Goal: Information Seeking & Learning: Learn about a topic

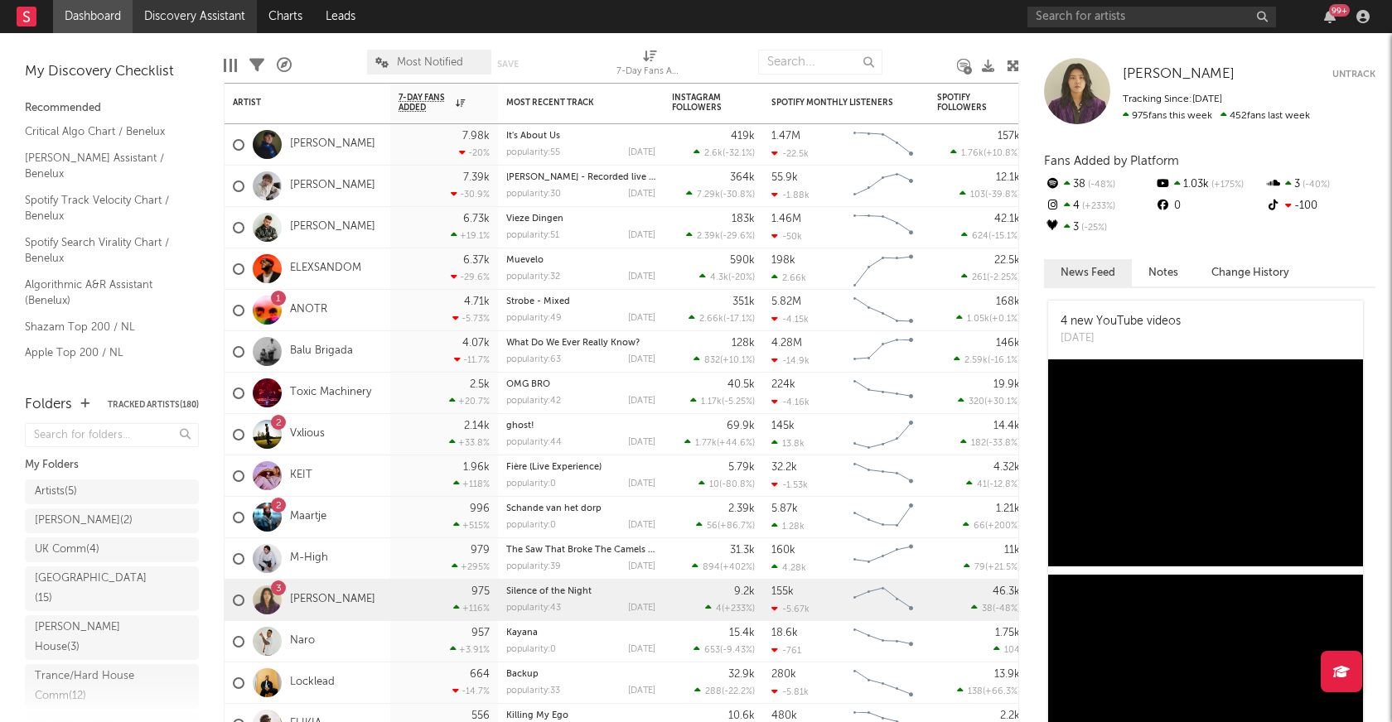
click at [197, 22] on link "Discovery Assistant" at bounding box center [195, 16] width 124 height 33
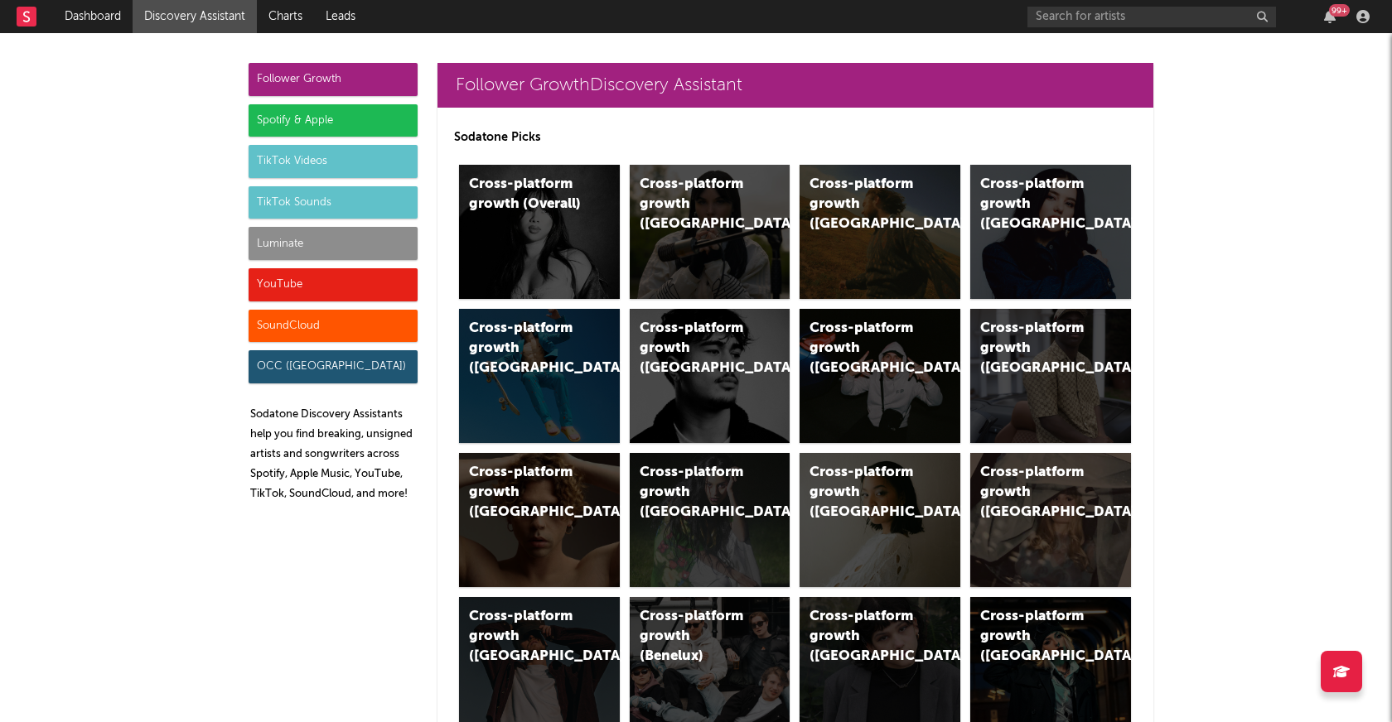
click at [316, 197] on div "TikTok Sounds" at bounding box center [333, 202] width 169 height 33
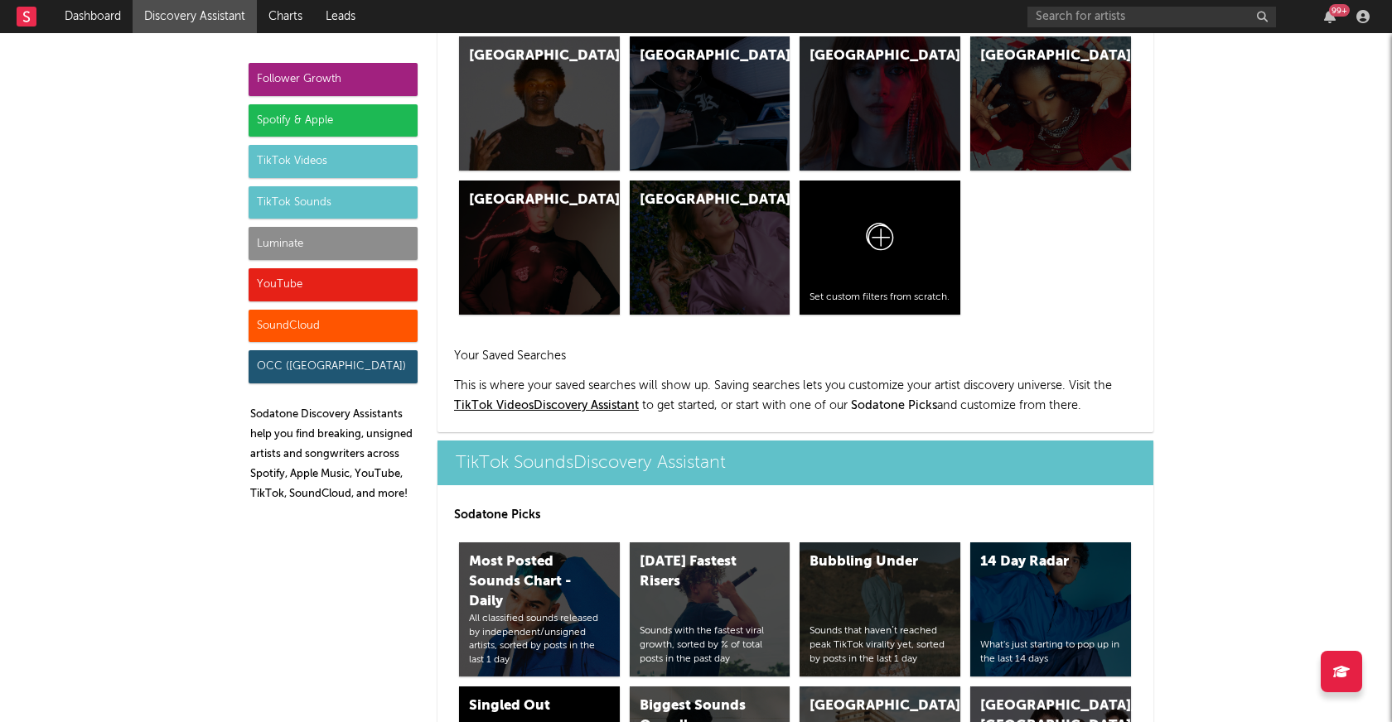
scroll to position [5784, 0]
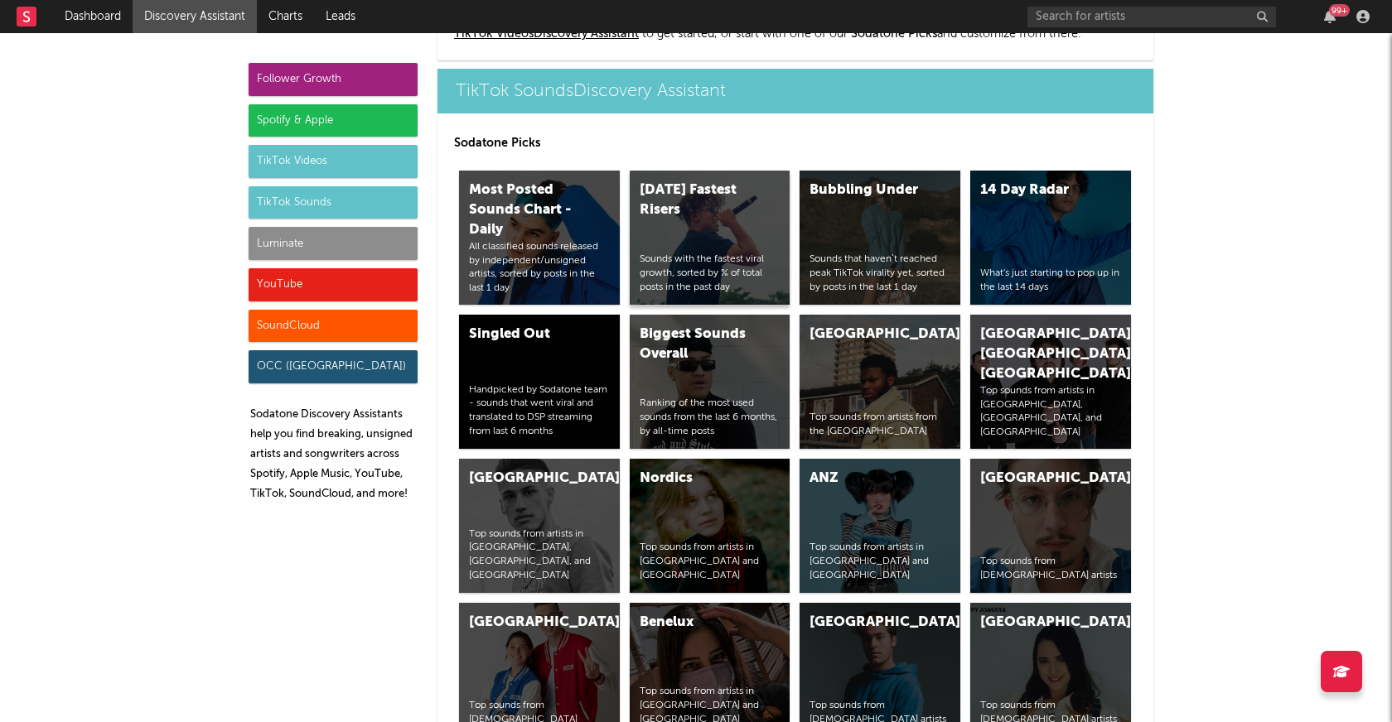
click at [703, 238] on div "[DATE] Fastest Risers Sounds with the fastest viral growth, sorted by % of tota…" at bounding box center [710, 238] width 161 height 134
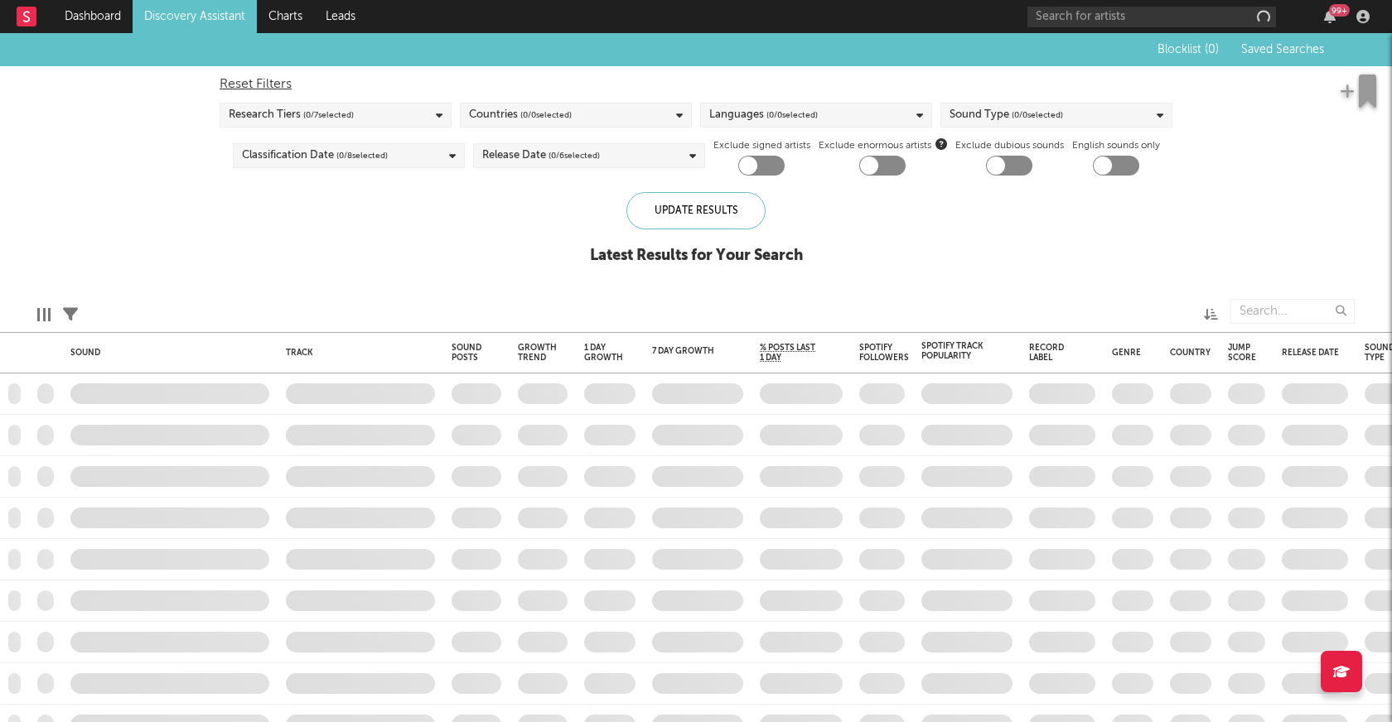
checkbox input "true"
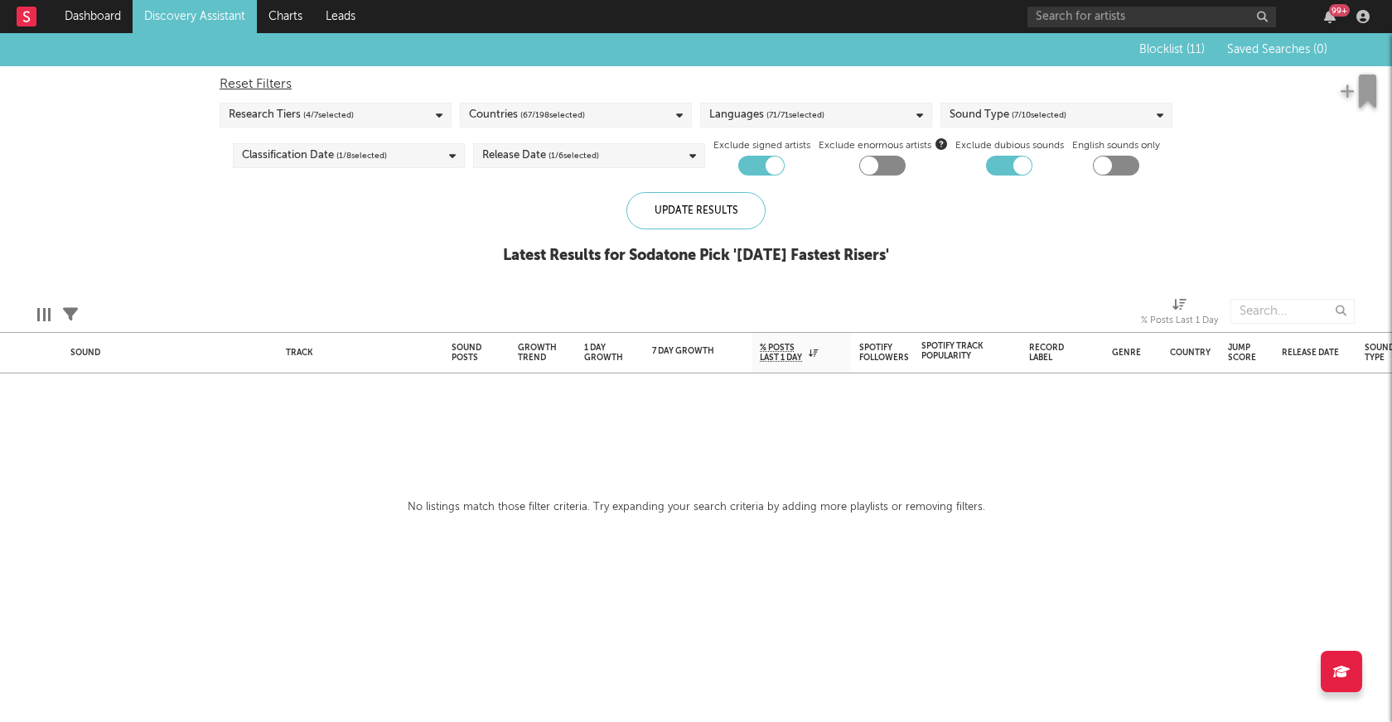
click at [678, 114] on icon at bounding box center [679, 115] width 7 height 11
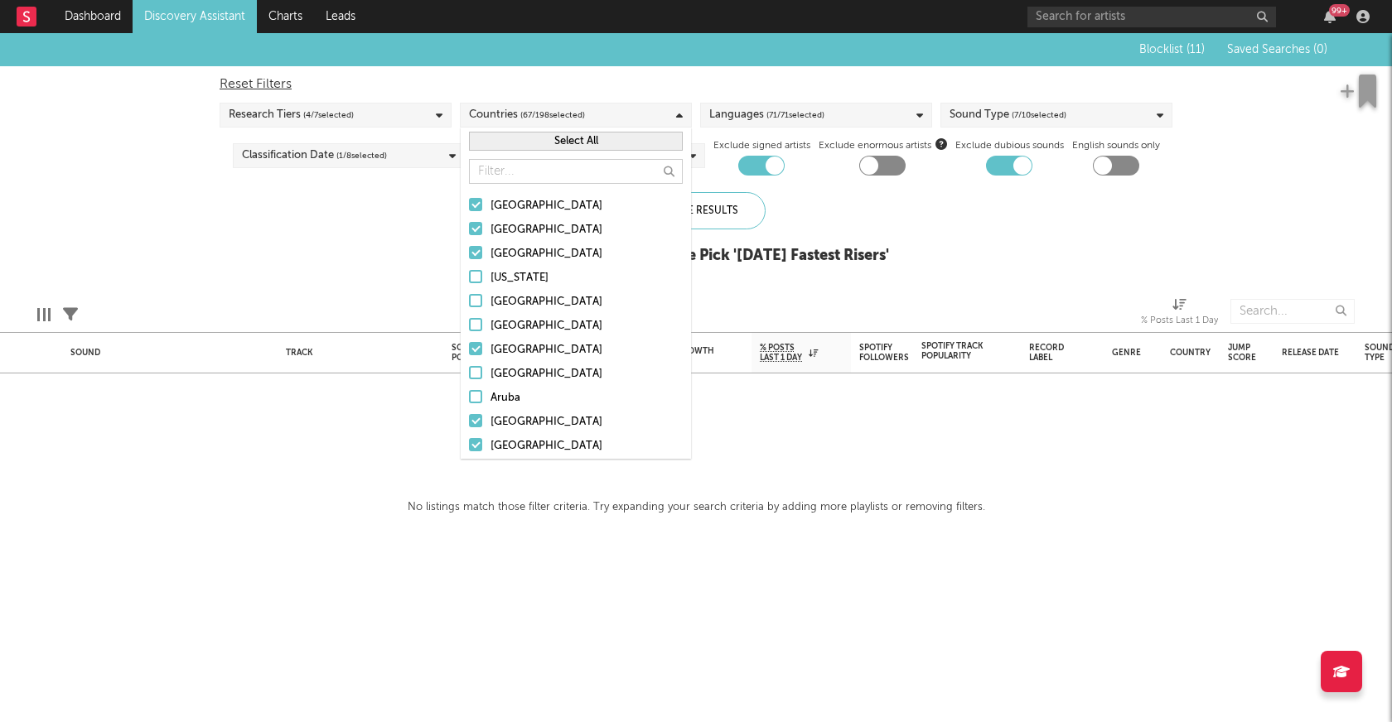
click at [569, 138] on button "Select All" at bounding box center [576, 141] width 214 height 19
click at [583, 149] on button "Deselect All" at bounding box center [576, 141] width 214 height 19
click at [551, 172] on input "text" at bounding box center [576, 171] width 214 height 25
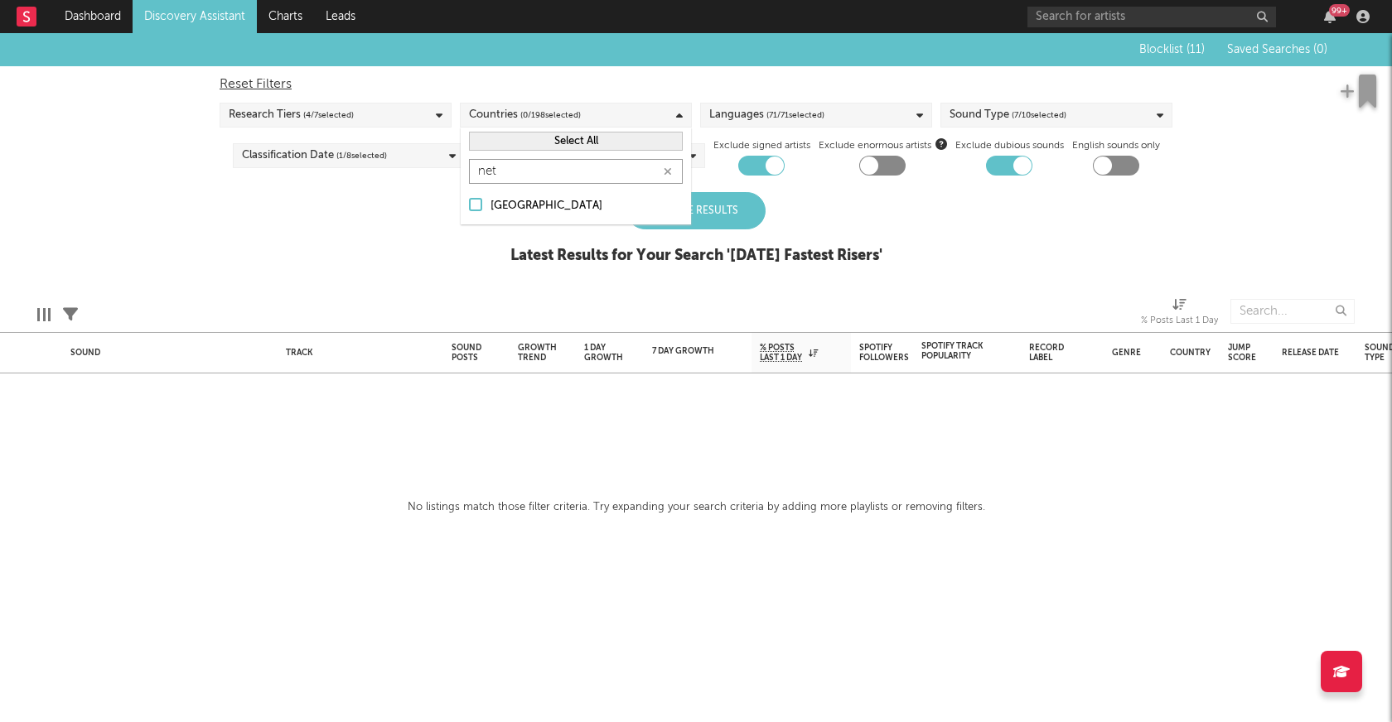
type input "net"
click at [476, 204] on div at bounding box center [475, 204] width 13 height 13
click at [469, 204] on input "[GEOGRAPHIC_DATA]" at bounding box center [469, 206] width 0 height 20
click at [669, 172] on icon "button" at bounding box center [668, 172] width 8 height 11
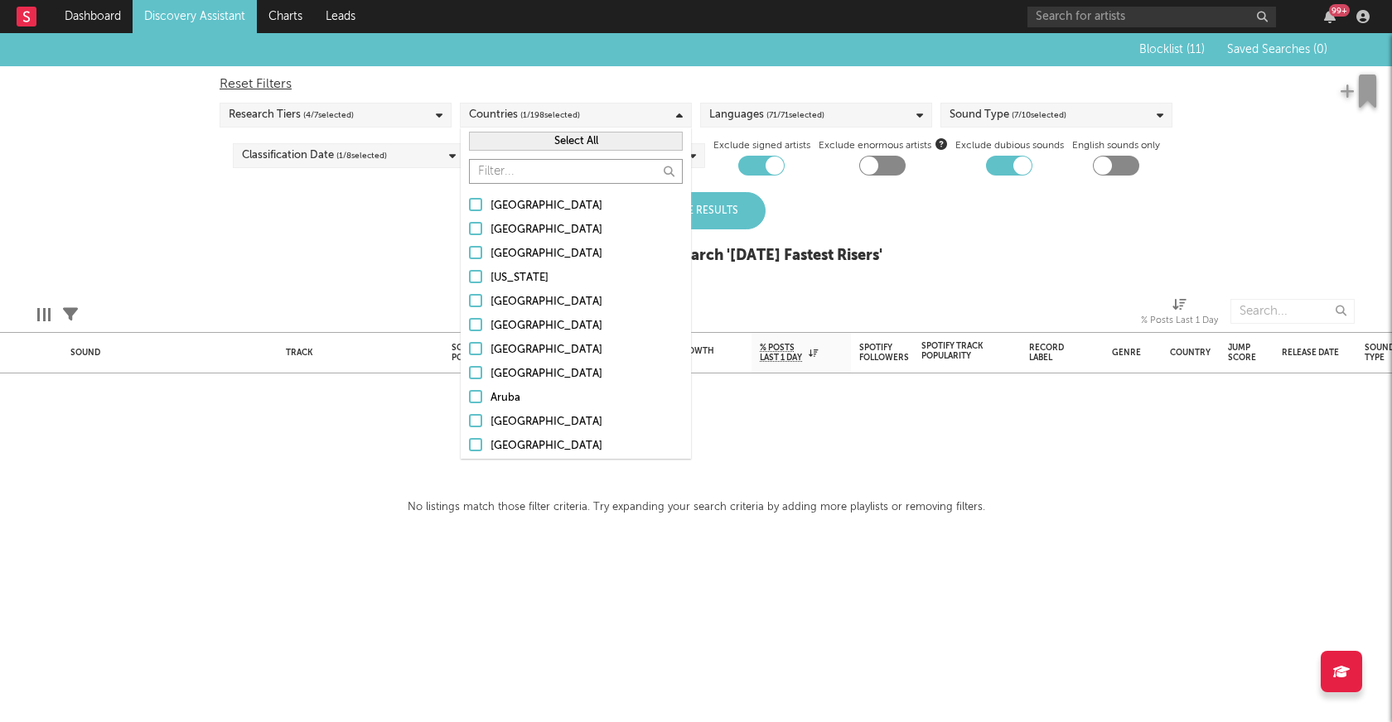
click at [669, 172] on input "text" at bounding box center [576, 171] width 214 height 25
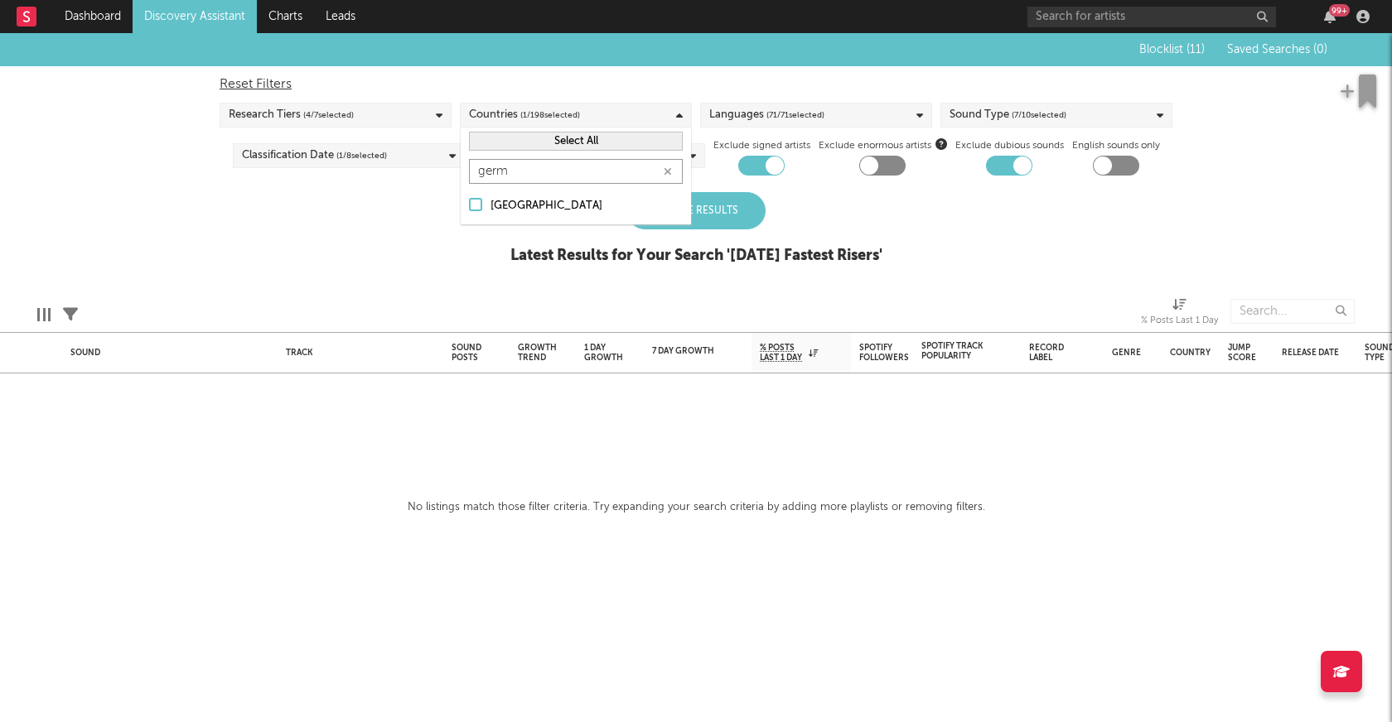
type input "germ"
click at [465, 185] on div "germ" at bounding box center [576, 171] width 230 height 33
click at [477, 198] on div at bounding box center [475, 204] width 13 height 13
click at [469, 198] on input "[GEOGRAPHIC_DATA]" at bounding box center [469, 206] width 0 height 20
click at [677, 174] on input "germ" at bounding box center [576, 171] width 214 height 25
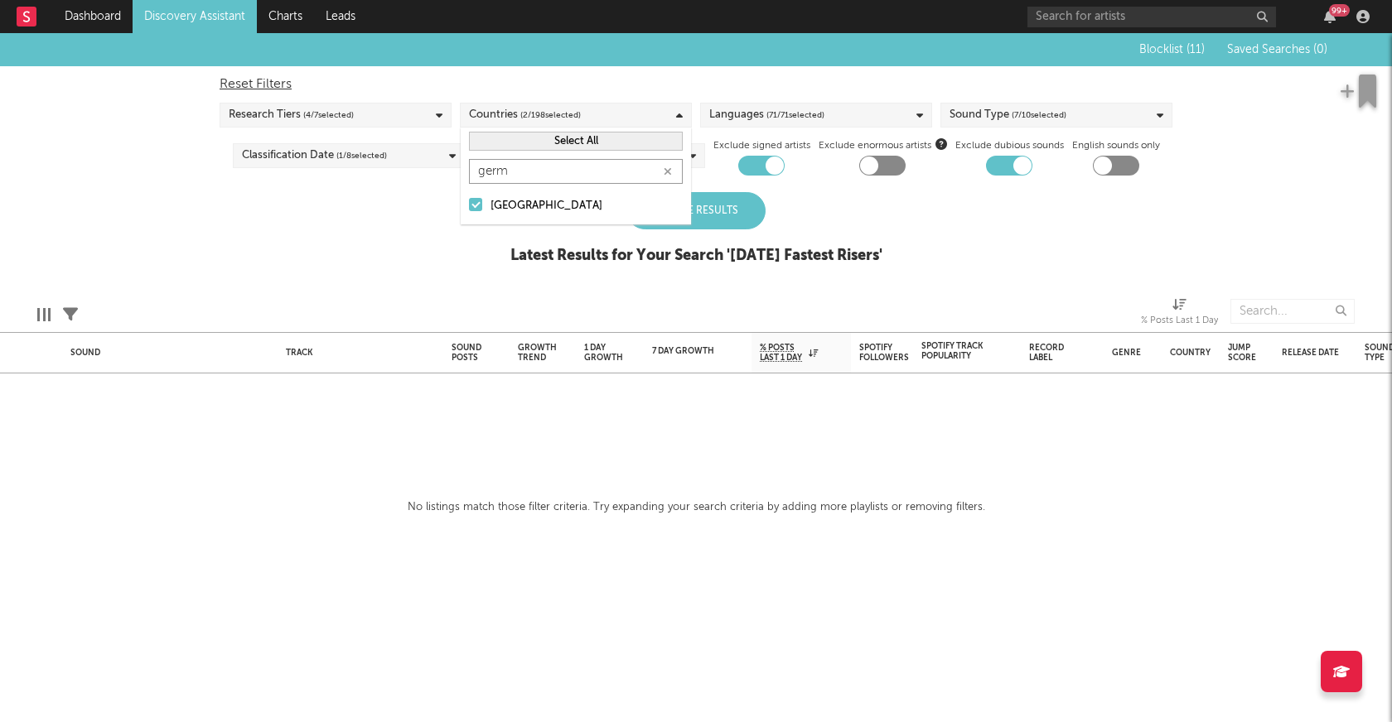
click at [670, 174] on icon "button" at bounding box center [668, 172] width 8 height 11
type input "[DATE]"
click at [480, 204] on div at bounding box center [475, 204] width 13 height 13
click at [469, 204] on input "[GEOGRAPHIC_DATA]" at bounding box center [469, 206] width 0 height 20
click at [667, 169] on icon "button" at bounding box center [668, 172] width 8 height 11
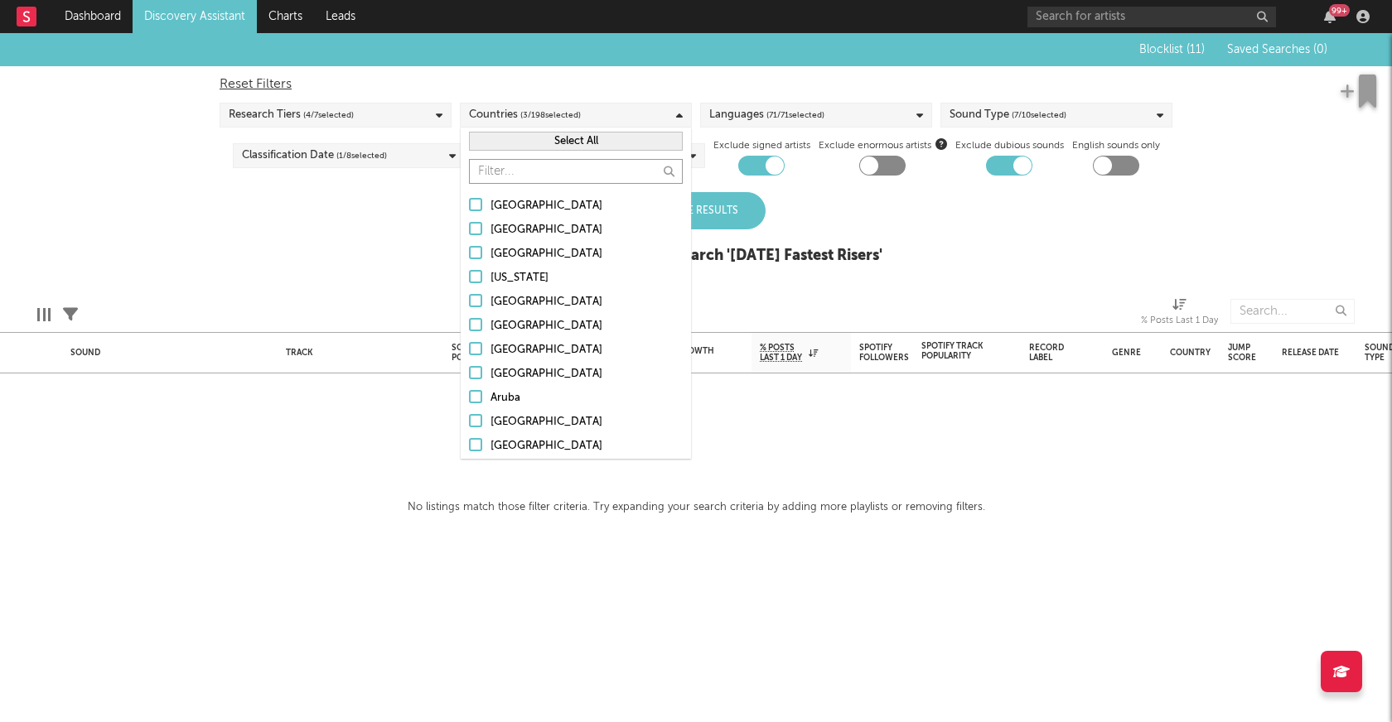
click at [617, 170] on input "text" at bounding box center [576, 171] width 214 height 25
type input "un"
click at [471, 346] on div at bounding box center [475, 348] width 13 height 13
click at [469, 346] on input "[GEOGRAPHIC_DATA]" at bounding box center [469, 351] width 0 height 20
click at [664, 172] on icon "button" at bounding box center [668, 172] width 8 height 11
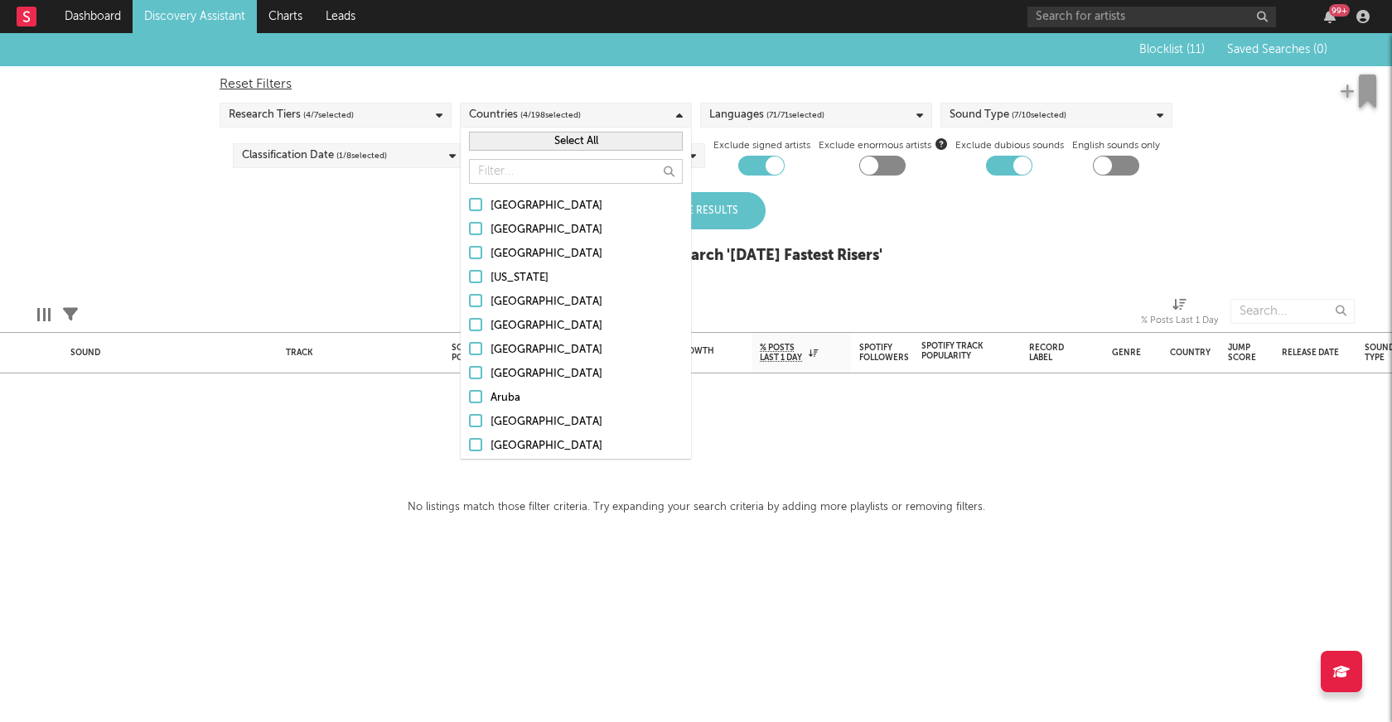
click at [731, 203] on div "Update Results" at bounding box center [695, 210] width 139 height 37
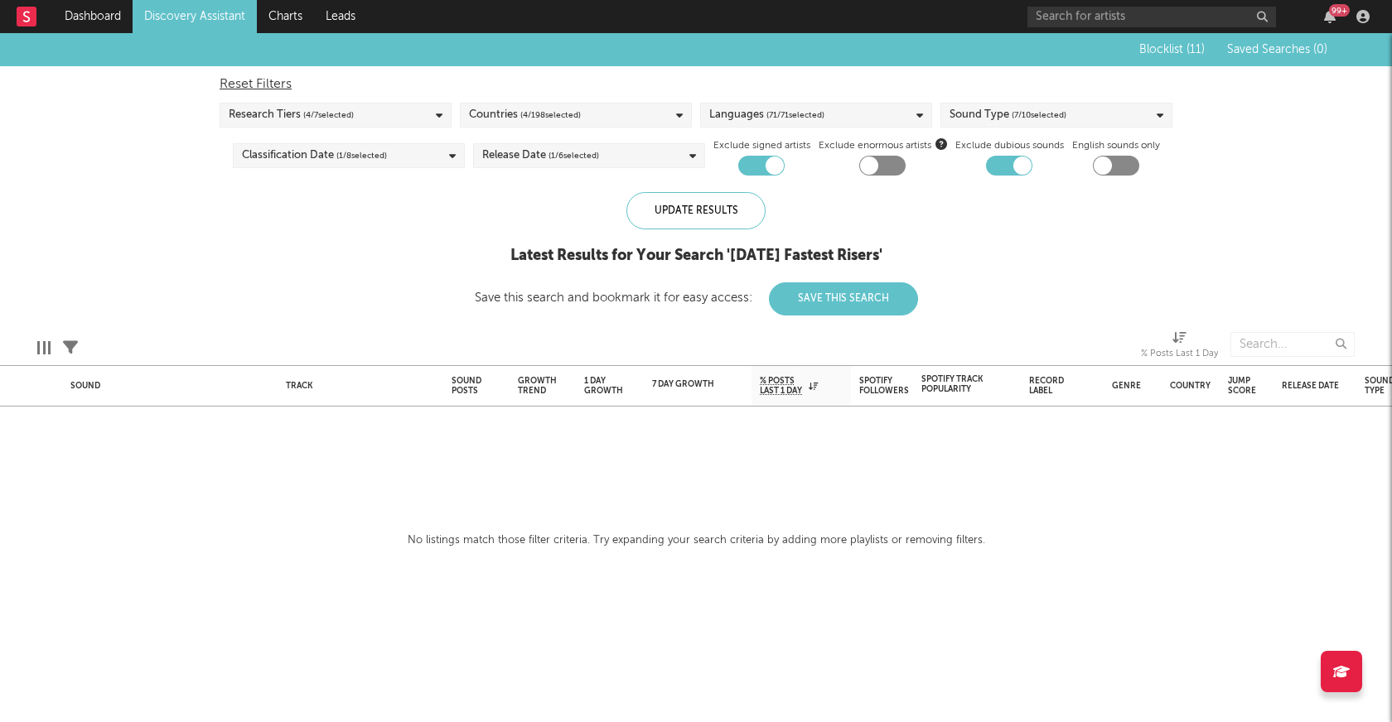
click at [443, 121] on div "Research Tiers ( 4 / 7 selected)" at bounding box center [336, 115] width 232 height 25
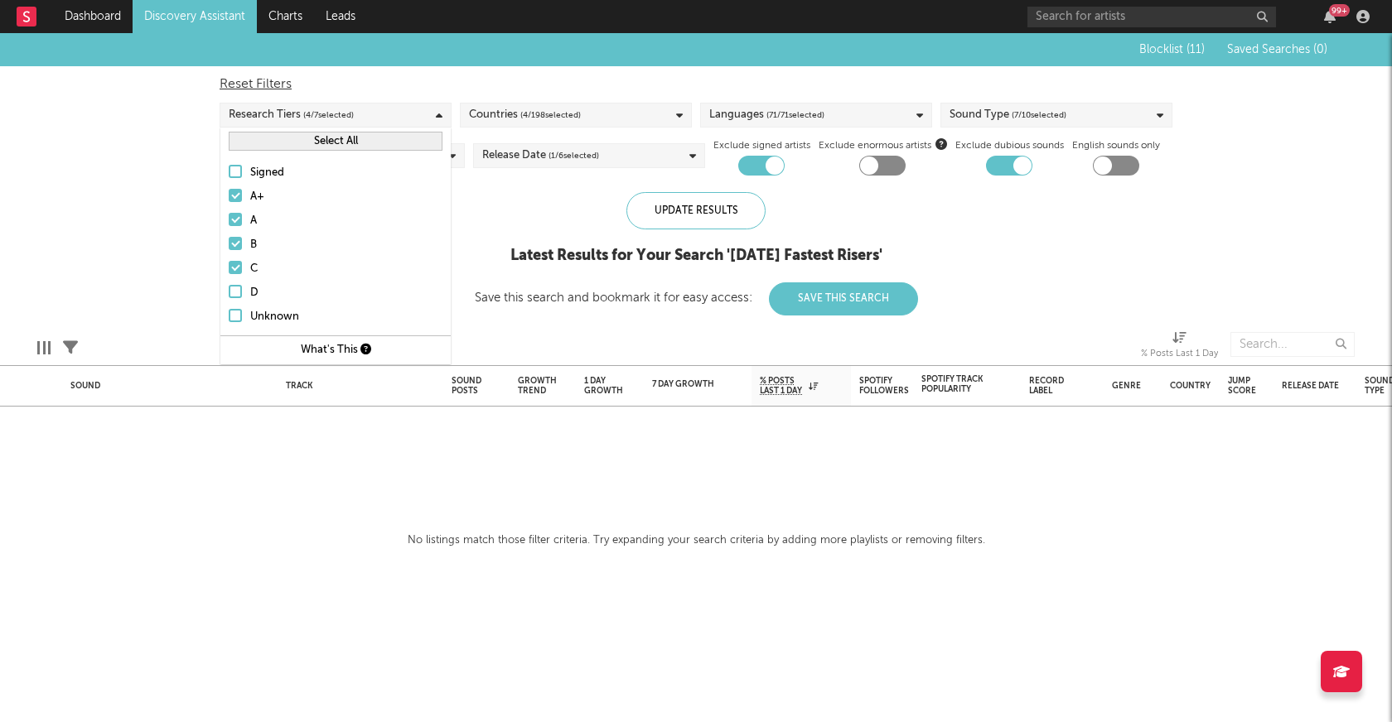
click at [239, 290] on div at bounding box center [235, 291] width 13 height 13
click at [229, 290] on input "D" at bounding box center [229, 293] width 0 height 20
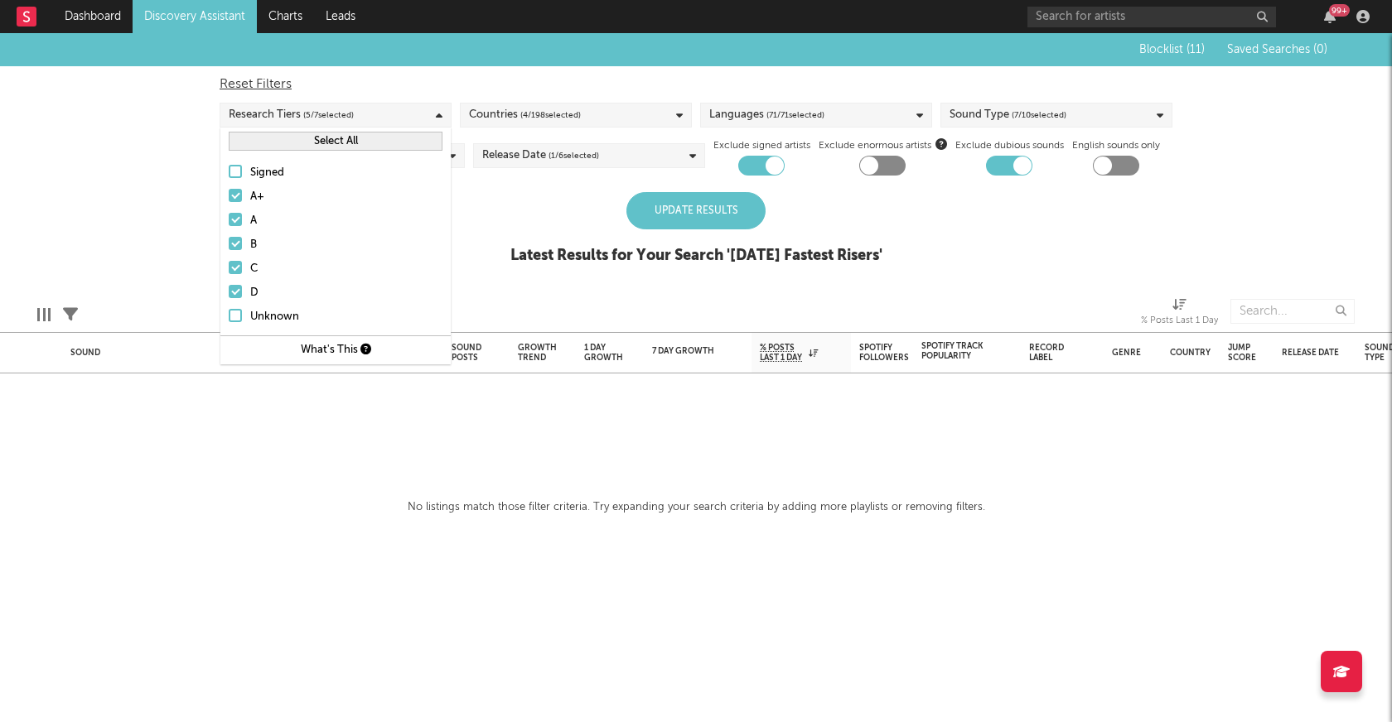
click at [237, 312] on div at bounding box center [235, 315] width 13 height 13
click at [229, 312] on input "Unknown" at bounding box center [229, 317] width 0 height 20
click at [236, 171] on div at bounding box center [235, 171] width 13 height 13
click at [229, 171] on input "Signed" at bounding box center [229, 173] width 0 height 20
click at [118, 264] on div "Blocklist ( 11 ) Saved Searches ( 0 ) Reset Filters Research Tiers ( 7 / 7 sele…" at bounding box center [696, 157] width 1392 height 249
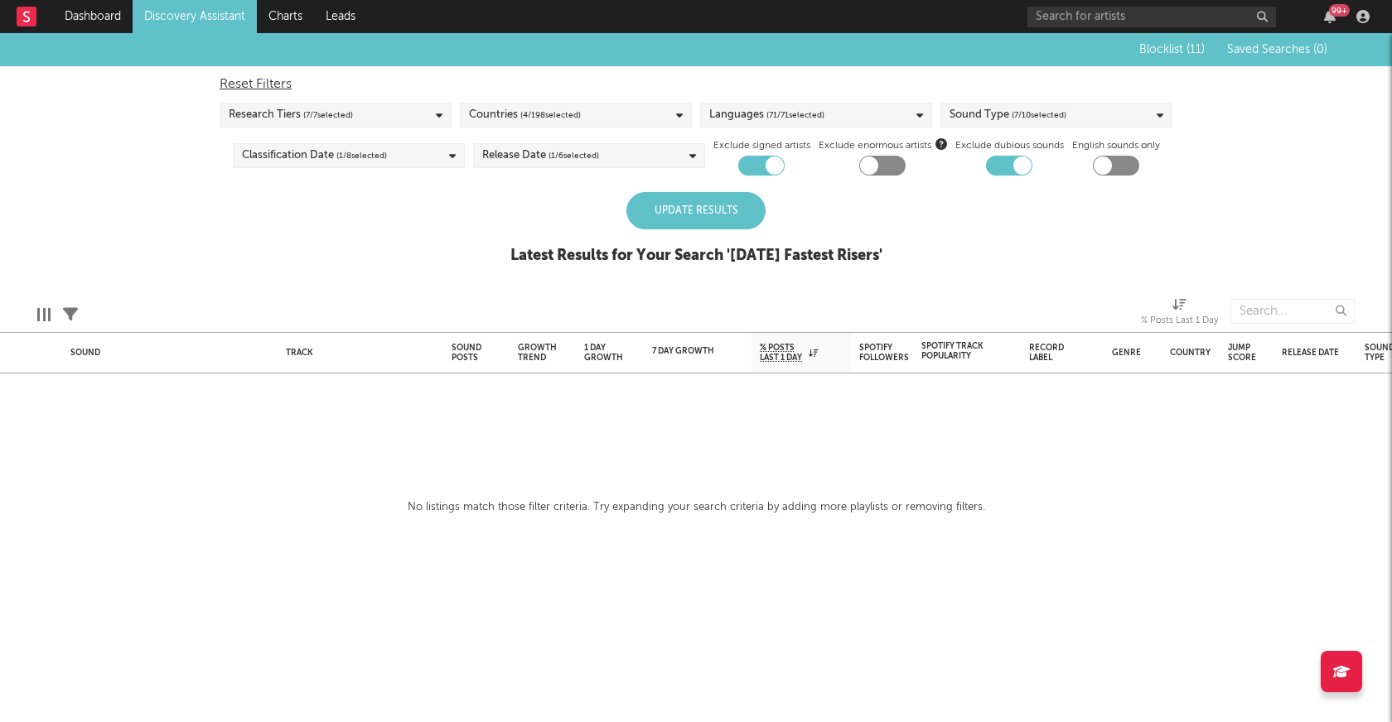
click at [685, 210] on div "Update Results" at bounding box center [695, 210] width 139 height 37
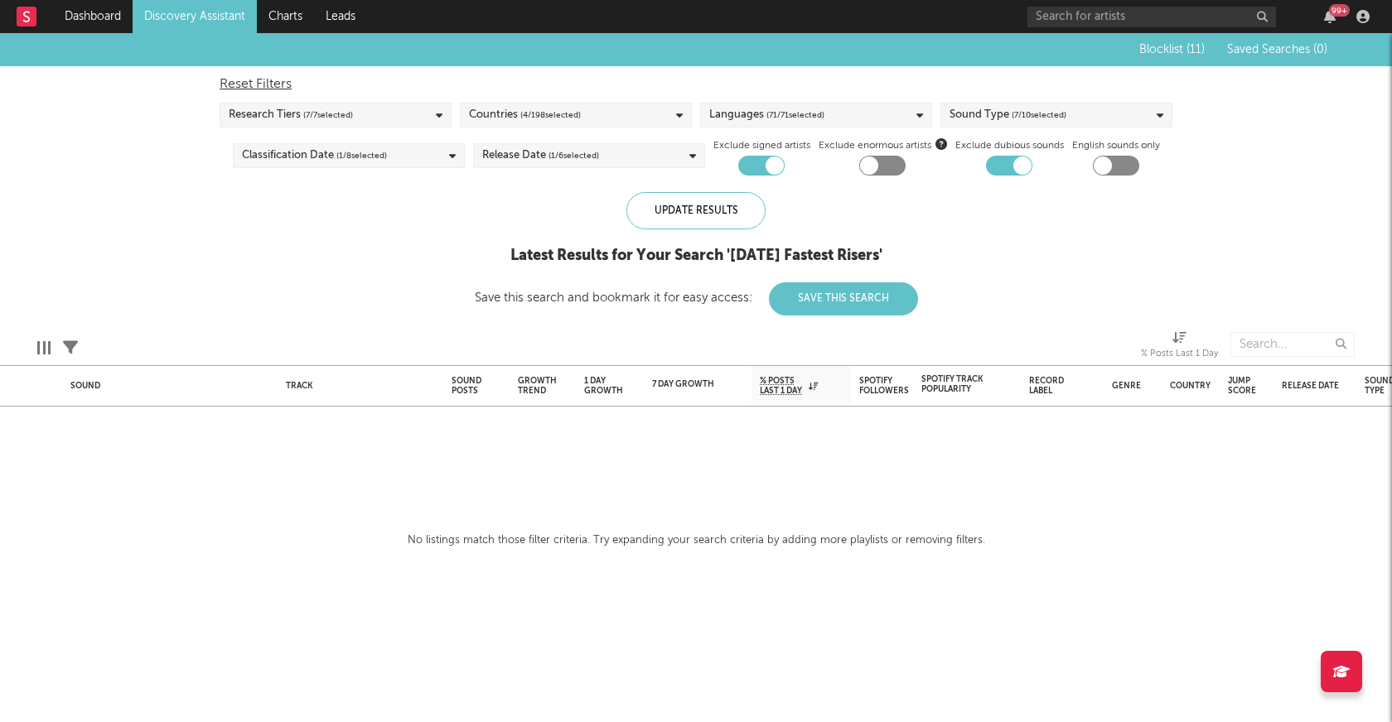
click at [420, 153] on div "Classification Date ( 1 / 8 selected)" at bounding box center [349, 155] width 232 height 25
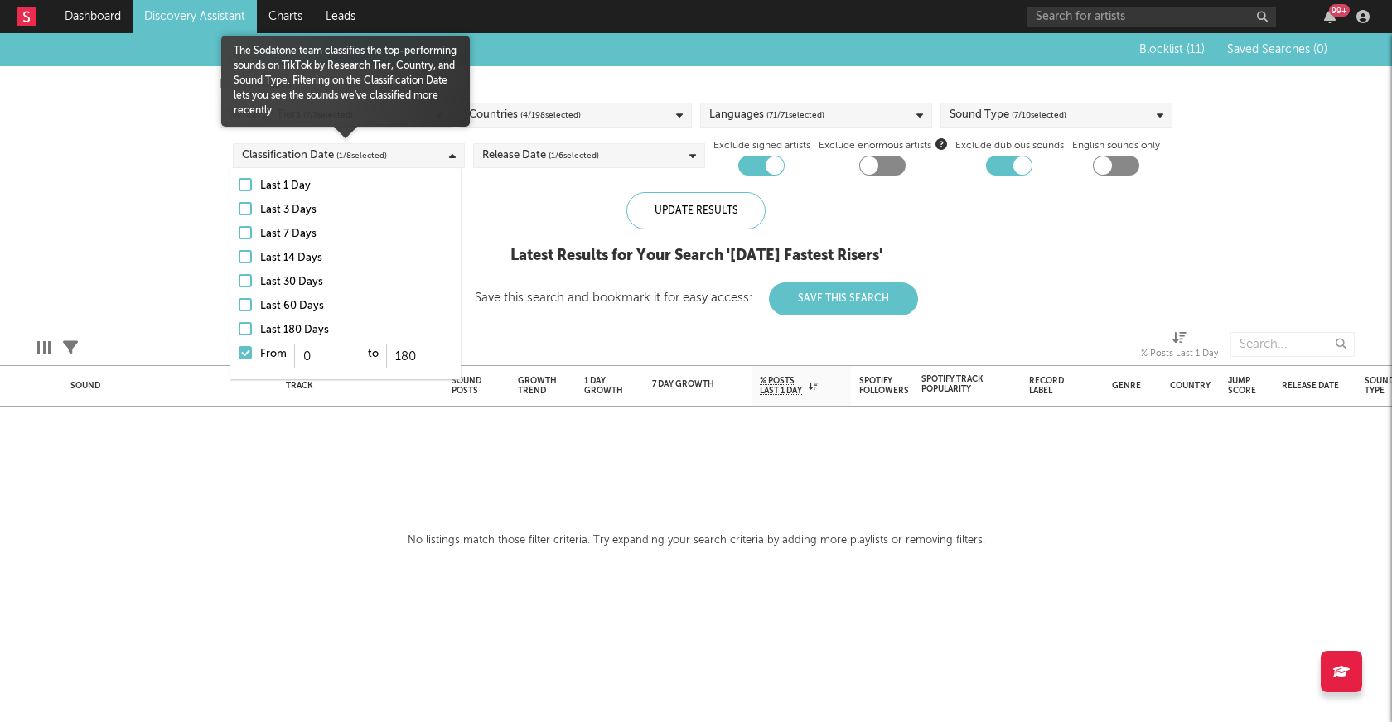
click at [245, 327] on div at bounding box center [245, 328] width 13 height 13
click at [239, 327] on input "Last 180 Days" at bounding box center [239, 331] width 0 height 20
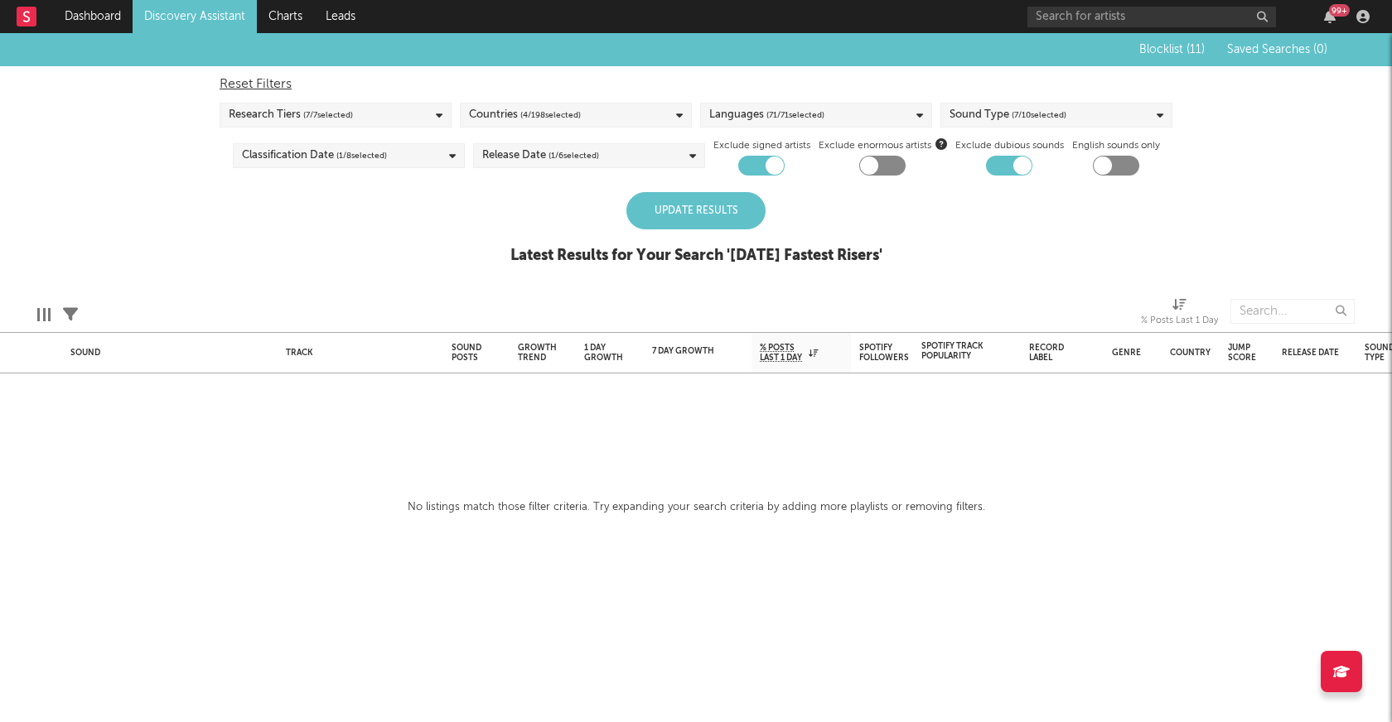
click at [697, 210] on div "Update Results" at bounding box center [695, 210] width 139 height 37
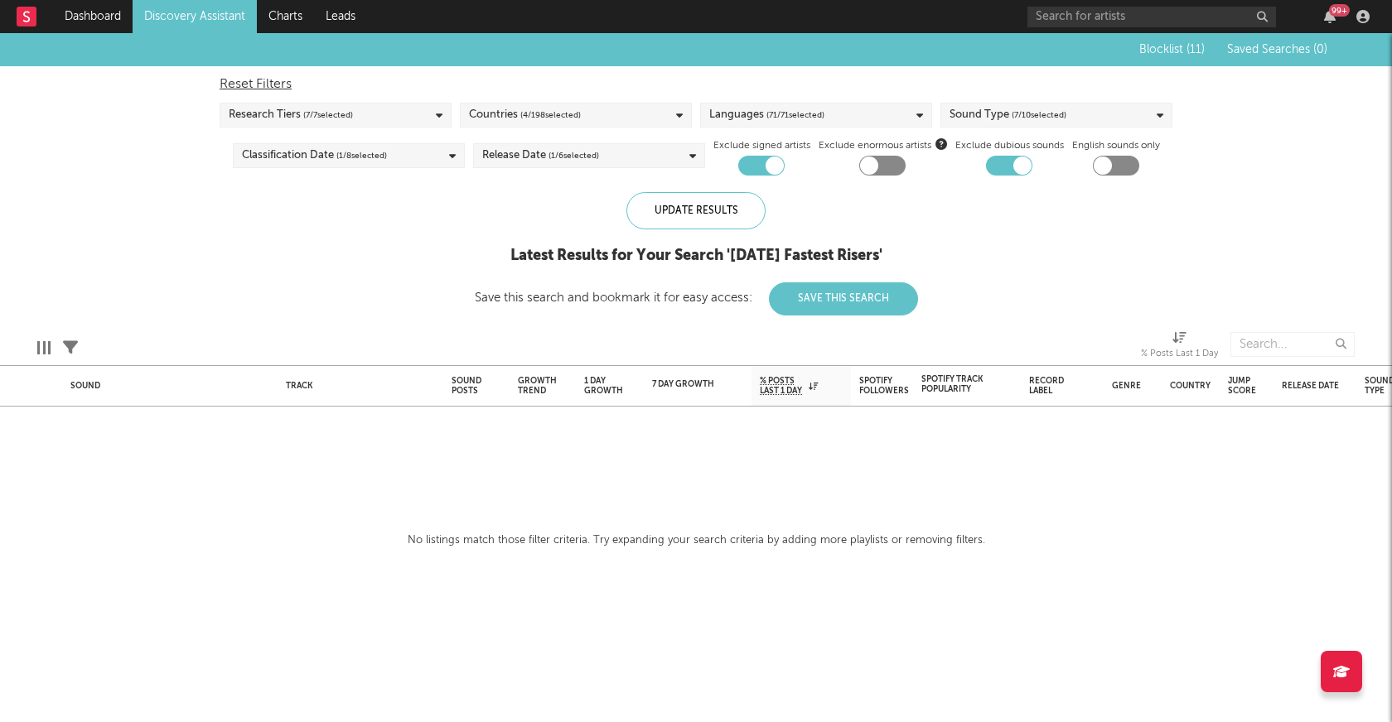
click at [849, 122] on div "Languages ( 71 / 71 selected)" at bounding box center [816, 115] width 232 height 25
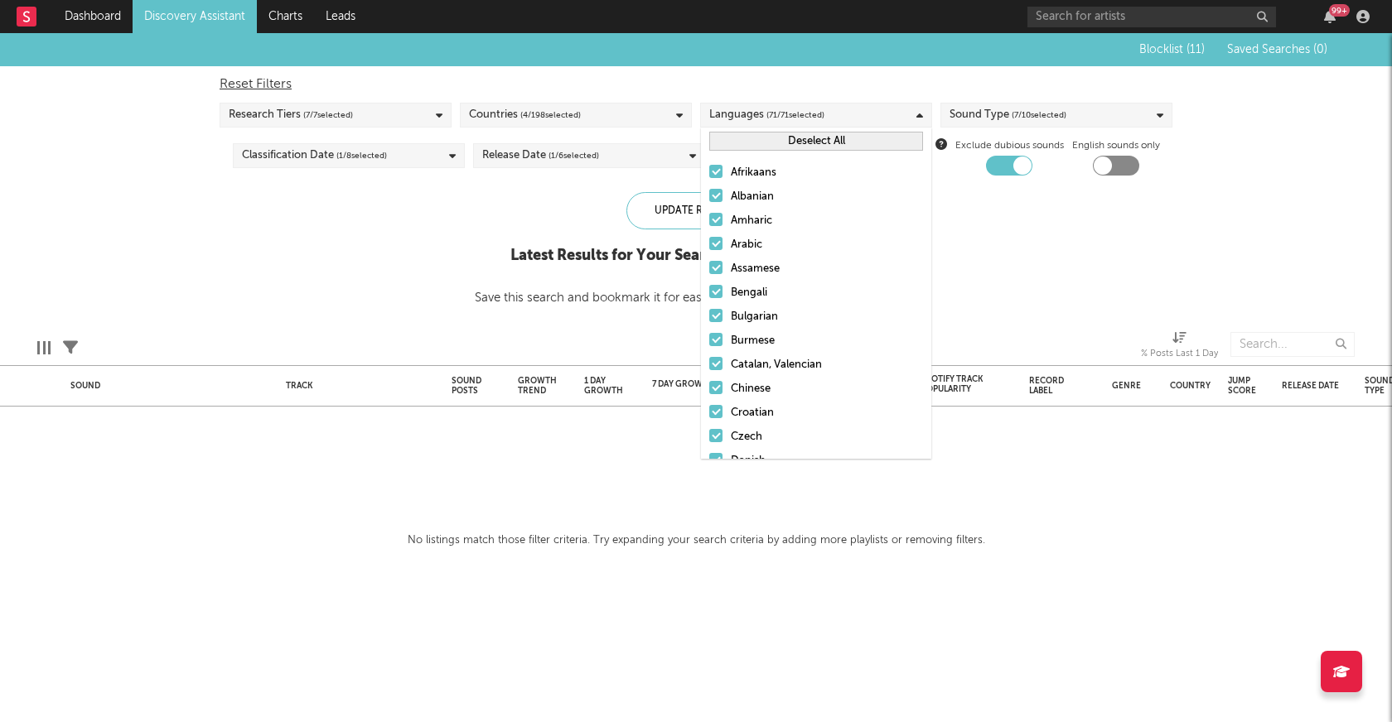
click at [1043, 122] on span "( 7 / 10 selected)" at bounding box center [1039, 115] width 55 height 20
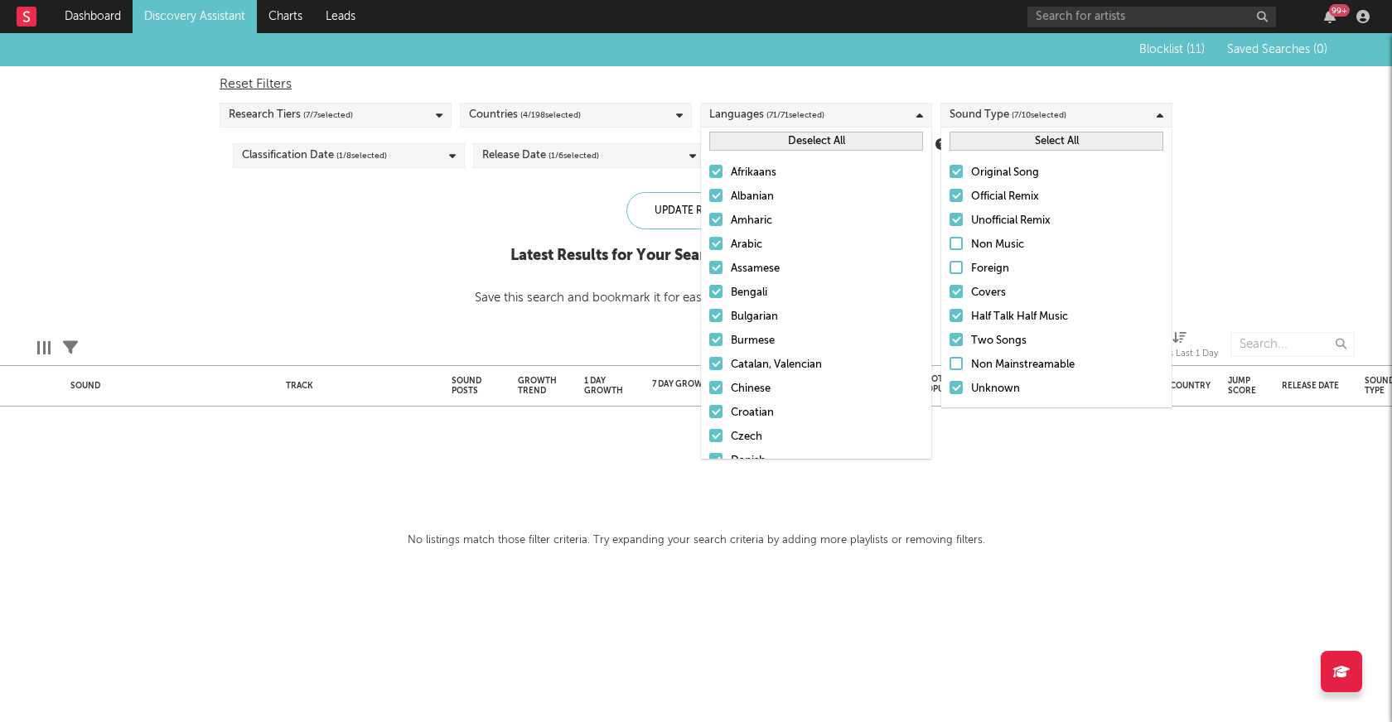
click at [1045, 144] on button "Select All" at bounding box center [1057, 141] width 214 height 19
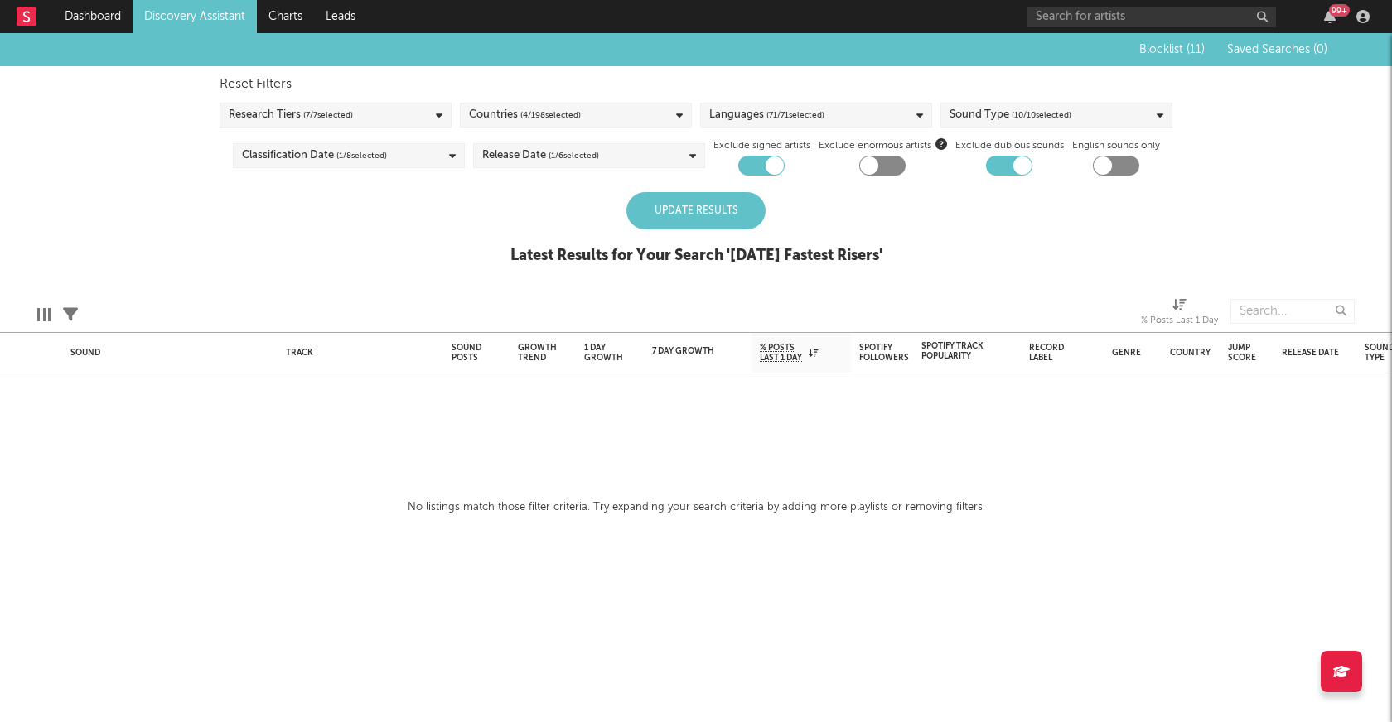
click at [664, 221] on div "Update Results" at bounding box center [695, 210] width 139 height 37
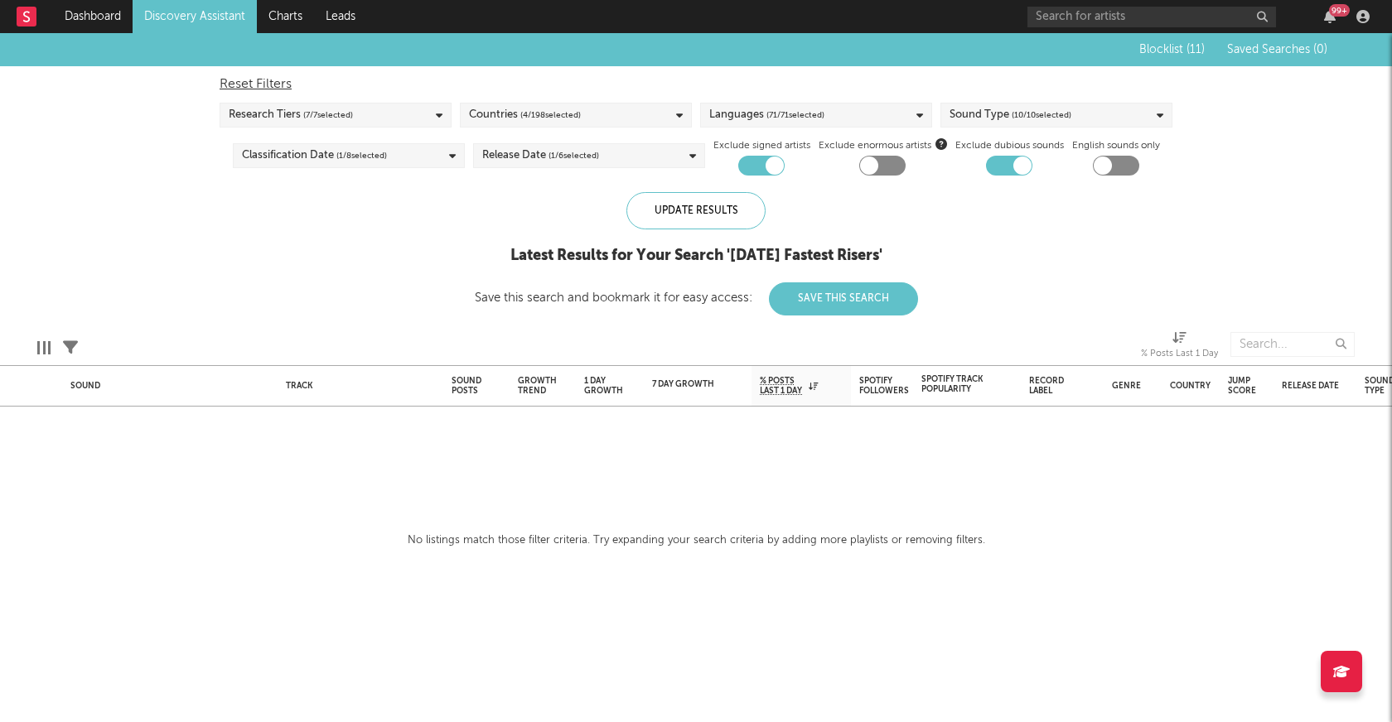
click at [166, 15] on link "Discovery Assistant" at bounding box center [195, 16] width 124 height 33
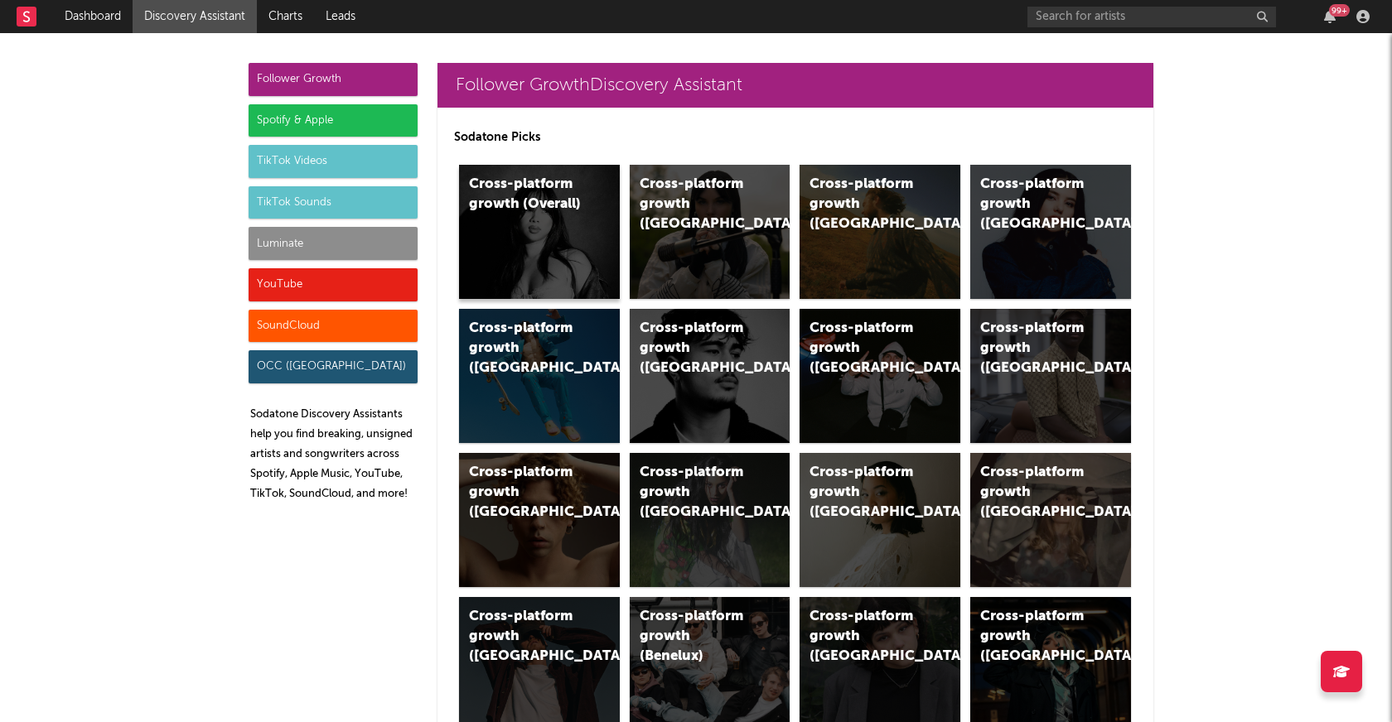
click at [559, 225] on div "Cross-platform growth (Overall)" at bounding box center [539, 232] width 161 height 134
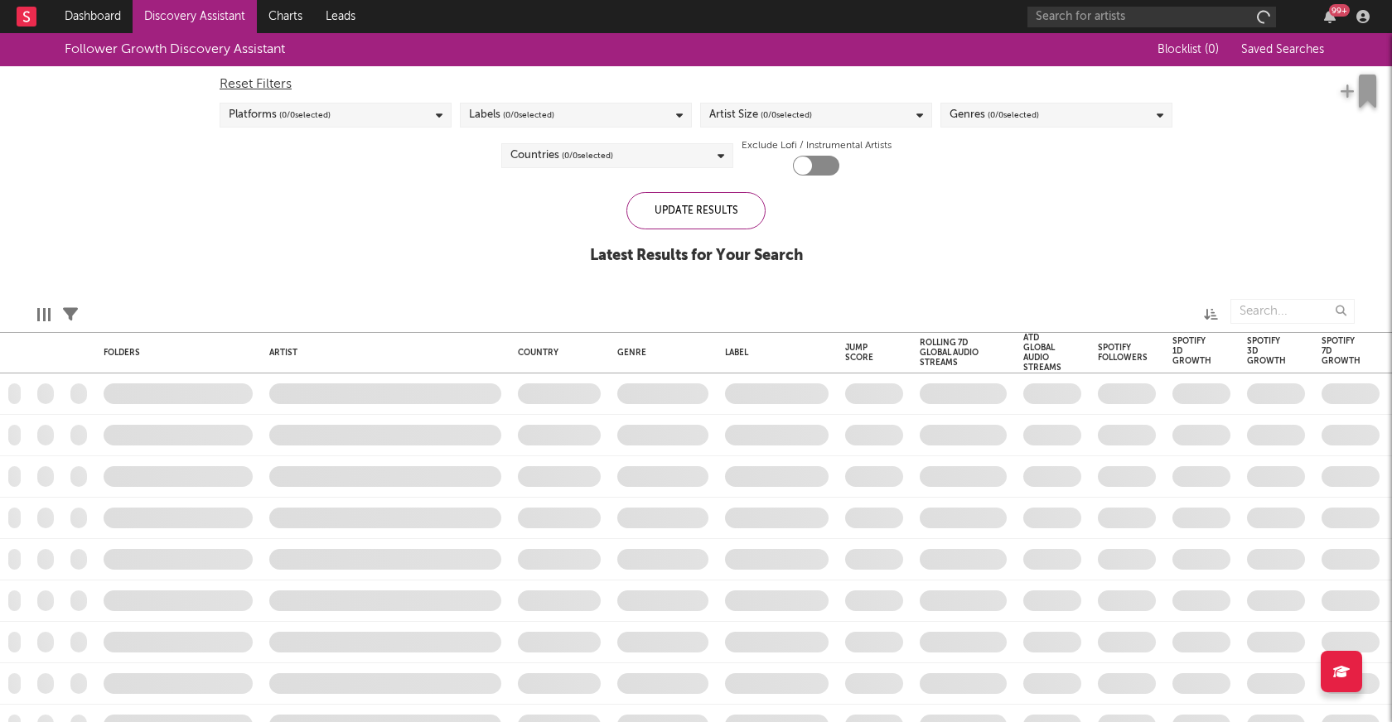
checkbox input "true"
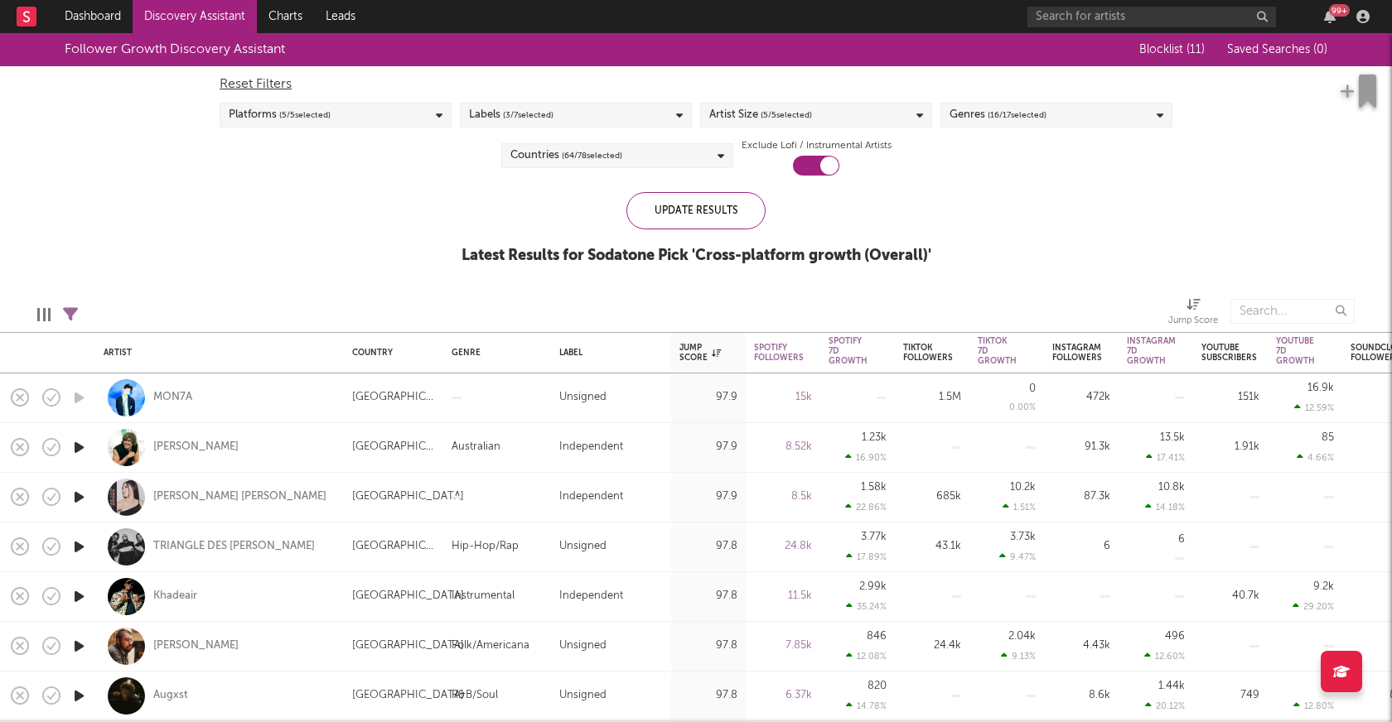
click at [1060, 118] on div "Genres ( 16 / 17 selected)" at bounding box center [1056, 115] width 232 height 25
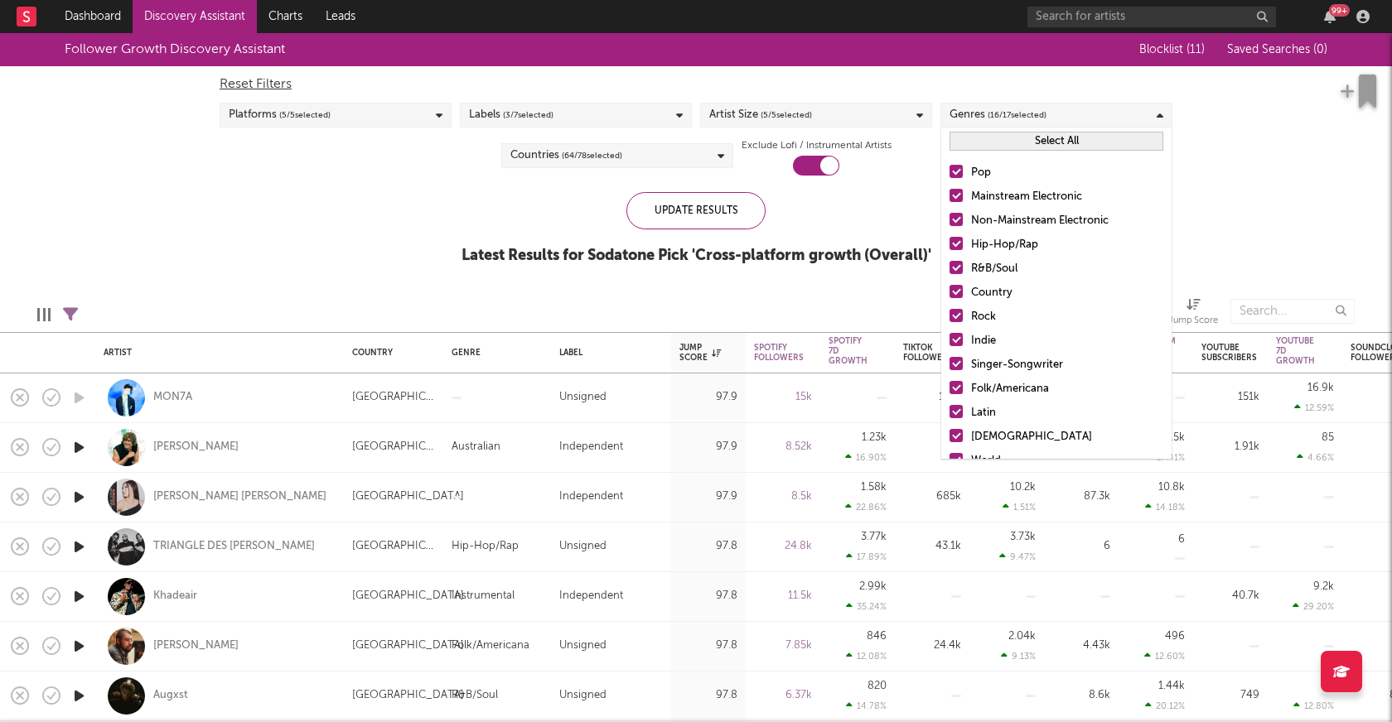
click at [1004, 144] on button "Select All" at bounding box center [1057, 141] width 214 height 19
click at [990, 147] on button "Deselect All" at bounding box center [1057, 141] width 214 height 19
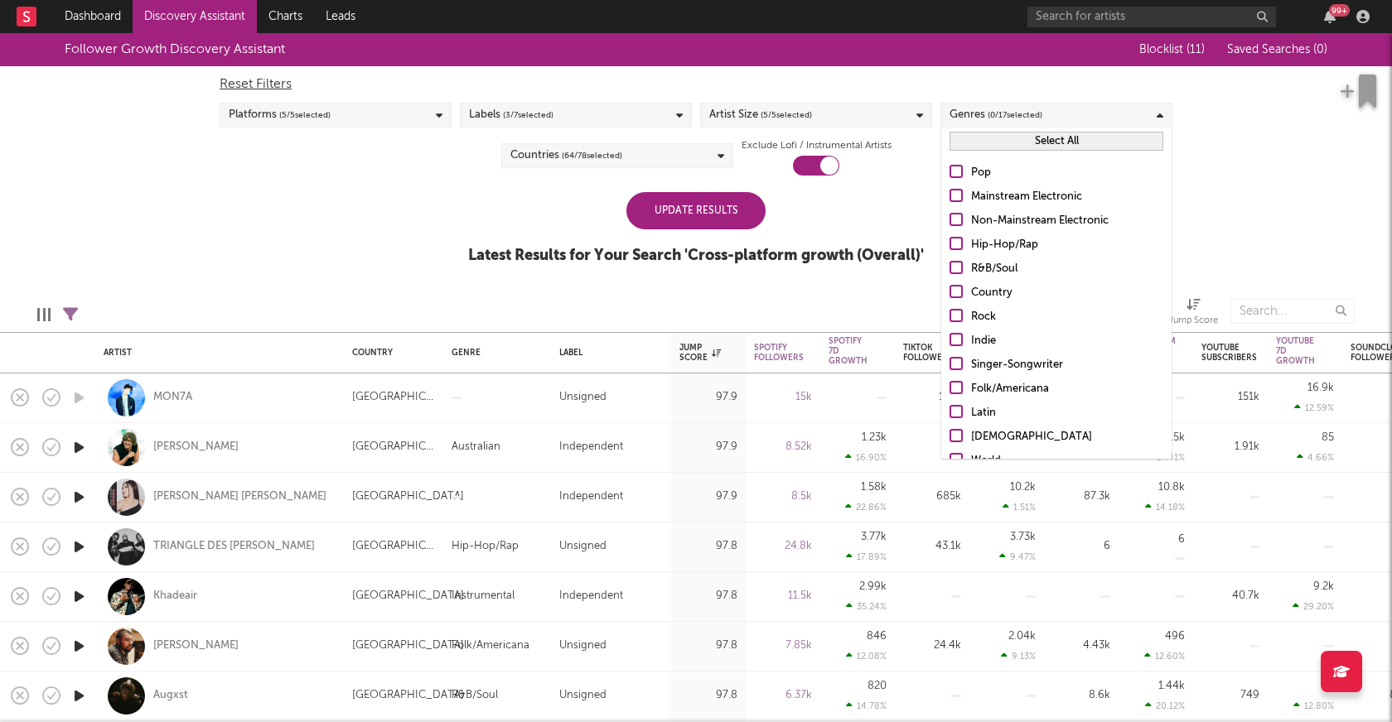
click at [989, 138] on button "Select All" at bounding box center [1057, 141] width 214 height 19
click at [983, 146] on button "Deselect All" at bounding box center [1057, 141] width 214 height 19
click at [959, 194] on div at bounding box center [956, 195] width 13 height 13
click at [950, 194] on input "Mainstream Electronic" at bounding box center [950, 197] width 0 height 20
click at [954, 215] on div at bounding box center [956, 219] width 13 height 13
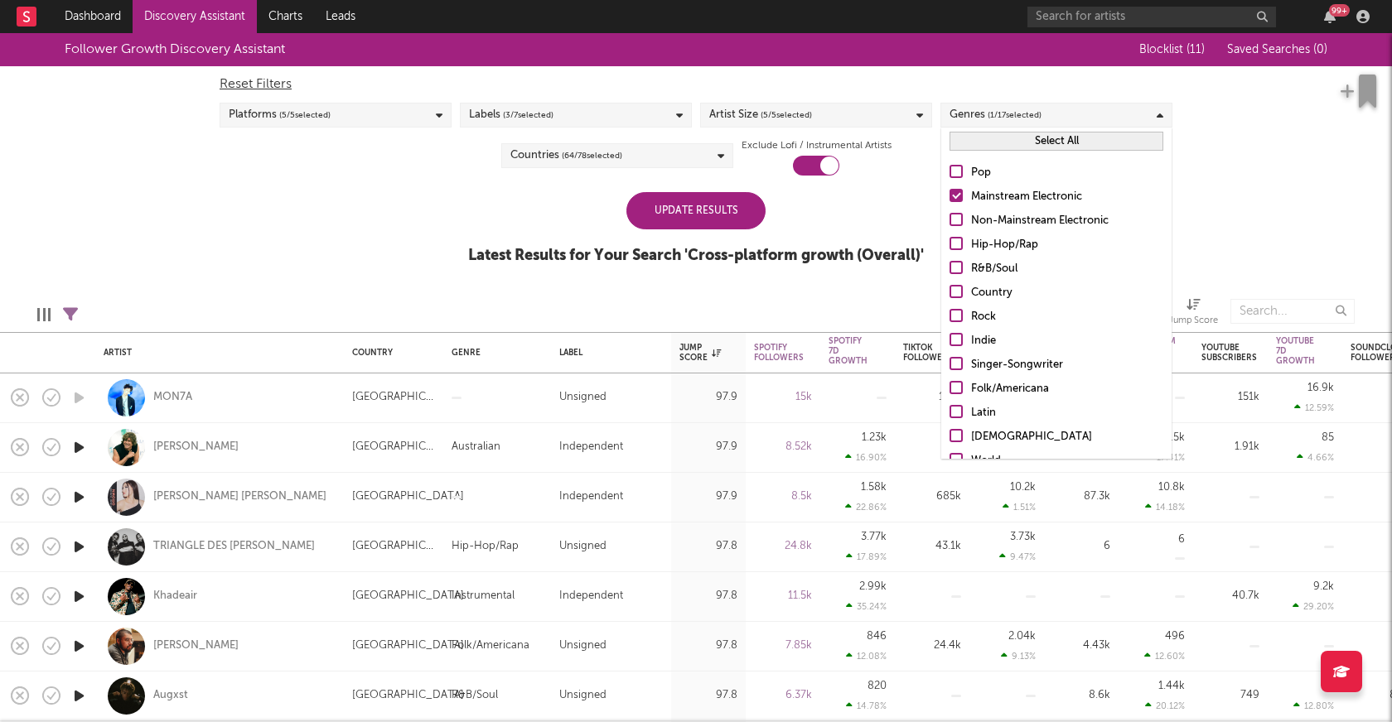
click at [950, 215] on input "Non-Mainstream Electronic" at bounding box center [950, 221] width 0 height 20
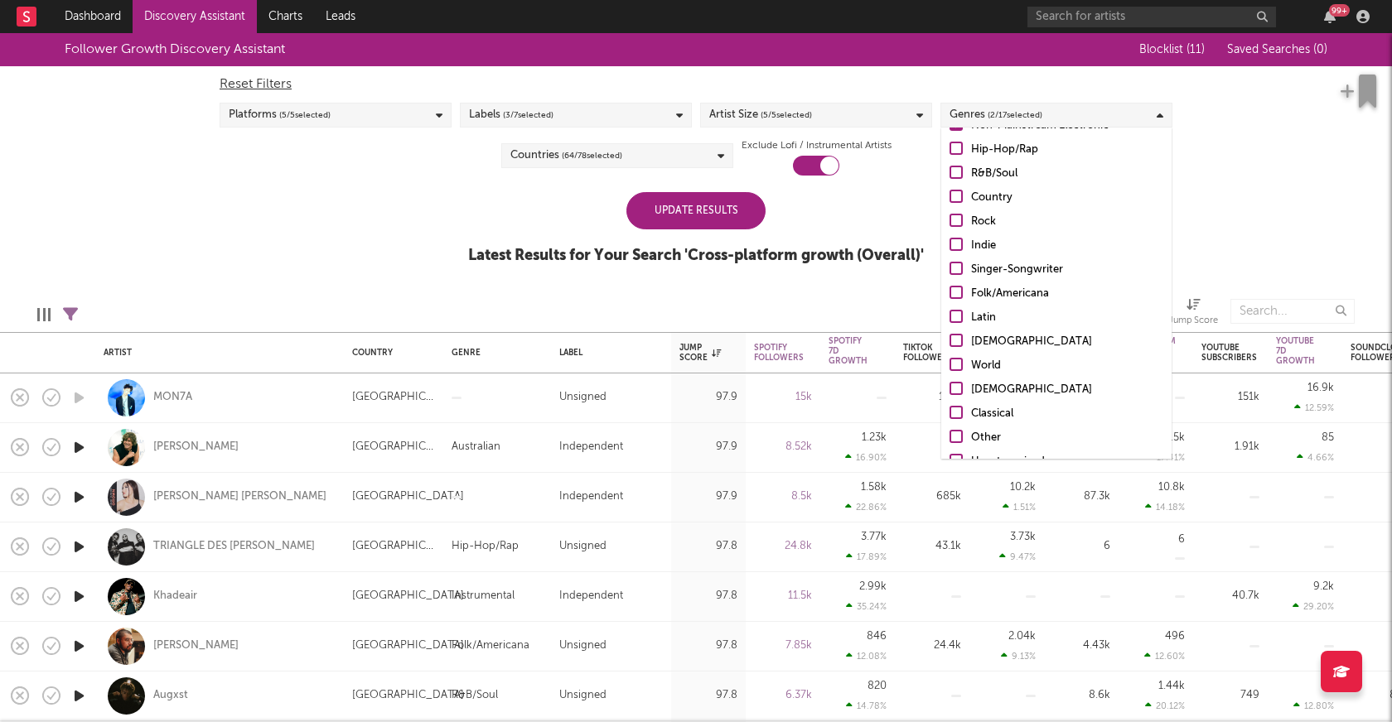
scroll to position [78, 0]
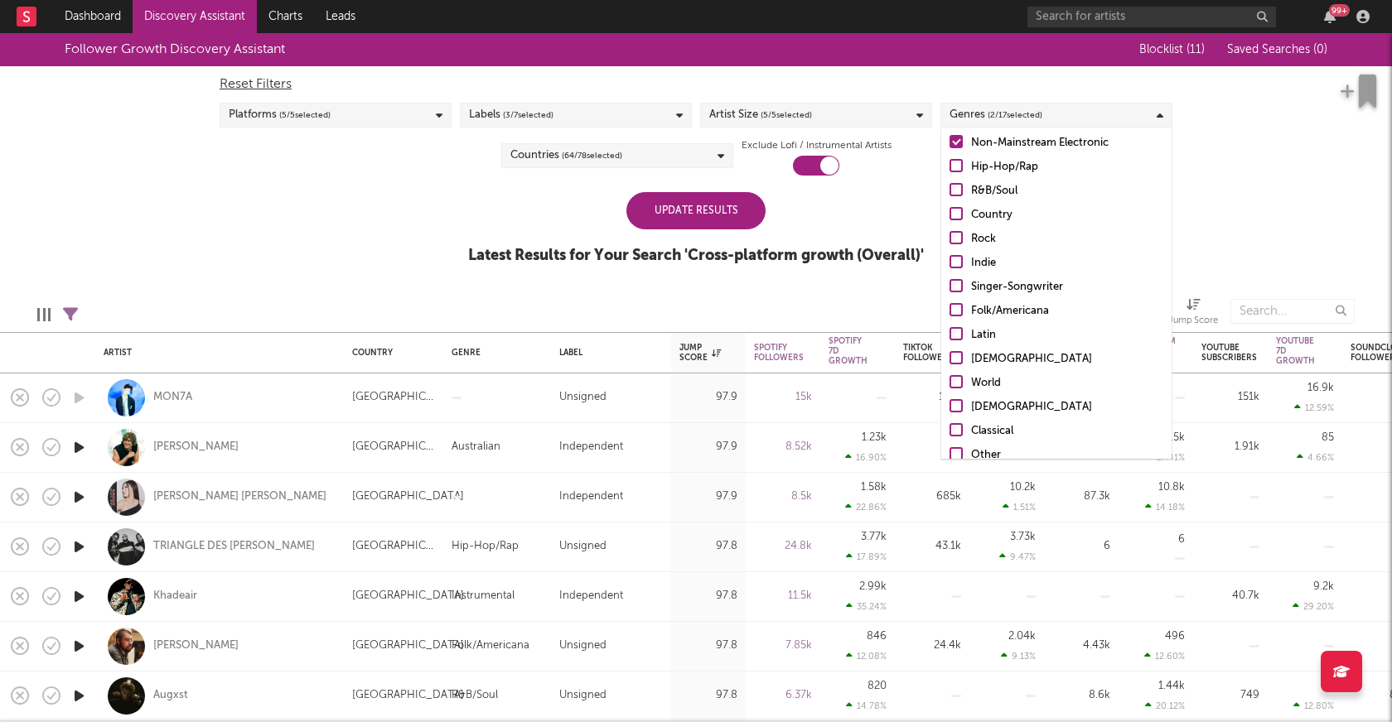
click at [693, 221] on div "Update Results" at bounding box center [695, 210] width 139 height 37
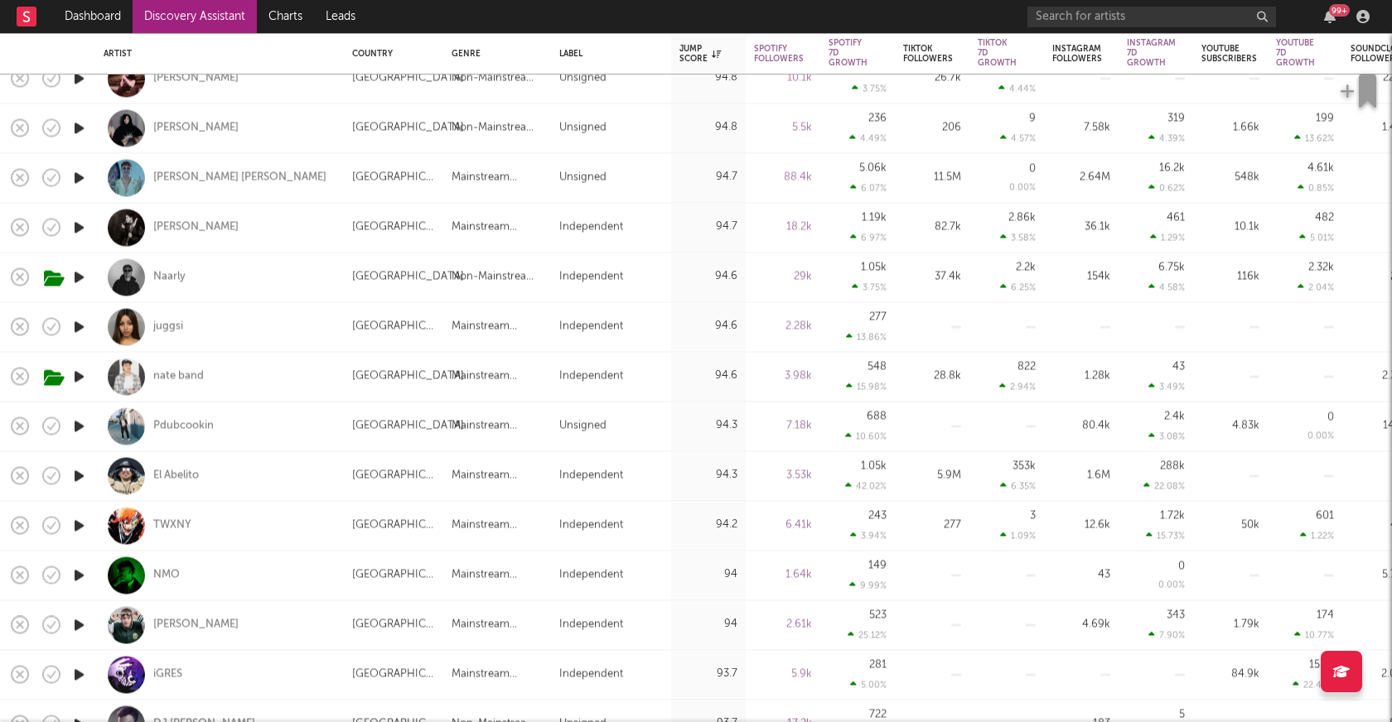
click at [81, 275] on icon "button" at bounding box center [78, 277] width 17 height 21
click at [673, 703] on div at bounding box center [695, 702] width 207 height 4
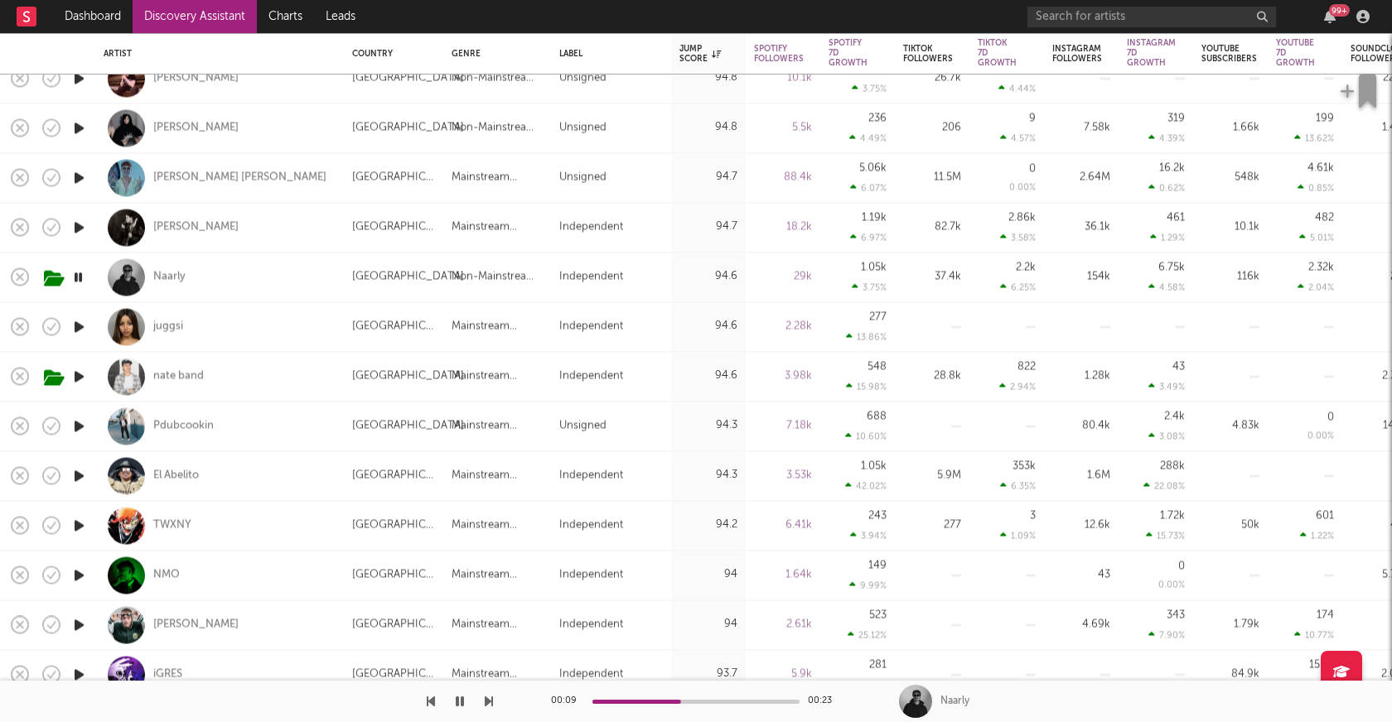
click at [83, 275] on icon "button" at bounding box center [78, 277] width 16 height 21
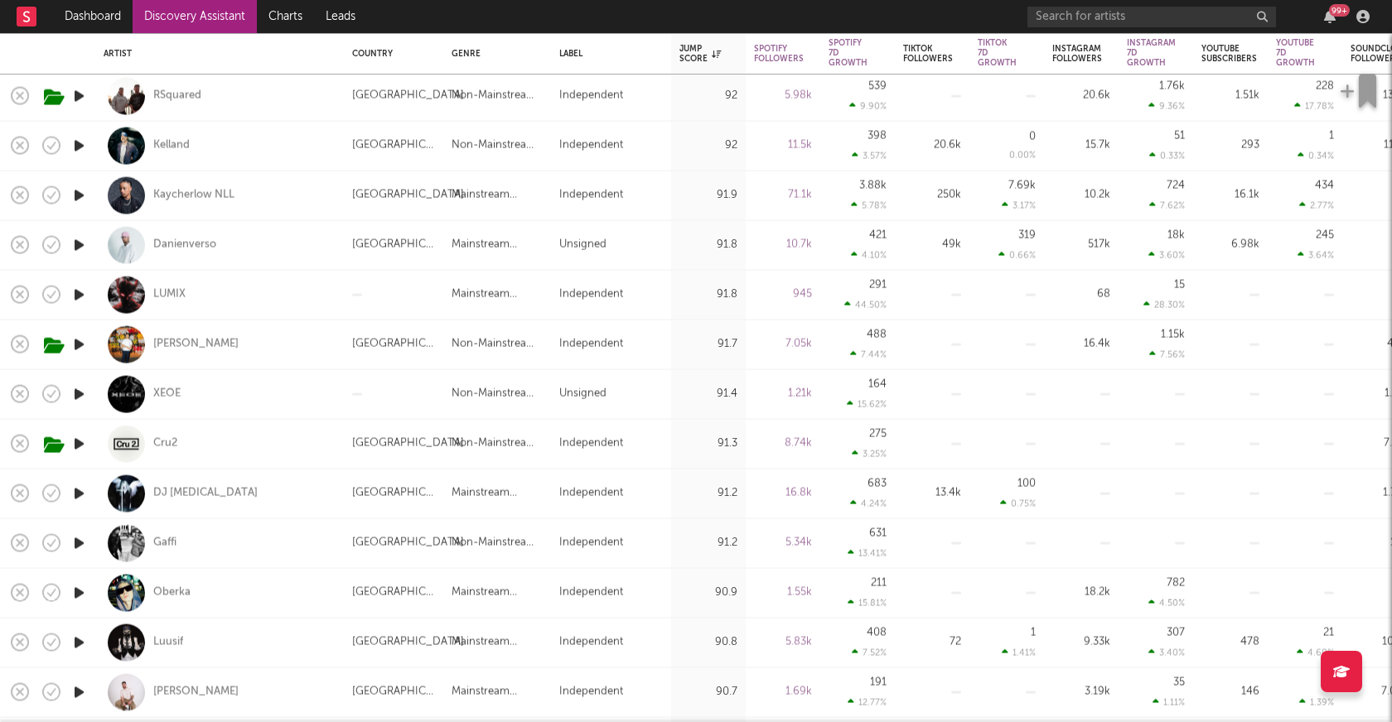
click at [80, 346] on icon "button" at bounding box center [78, 345] width 17 height 21
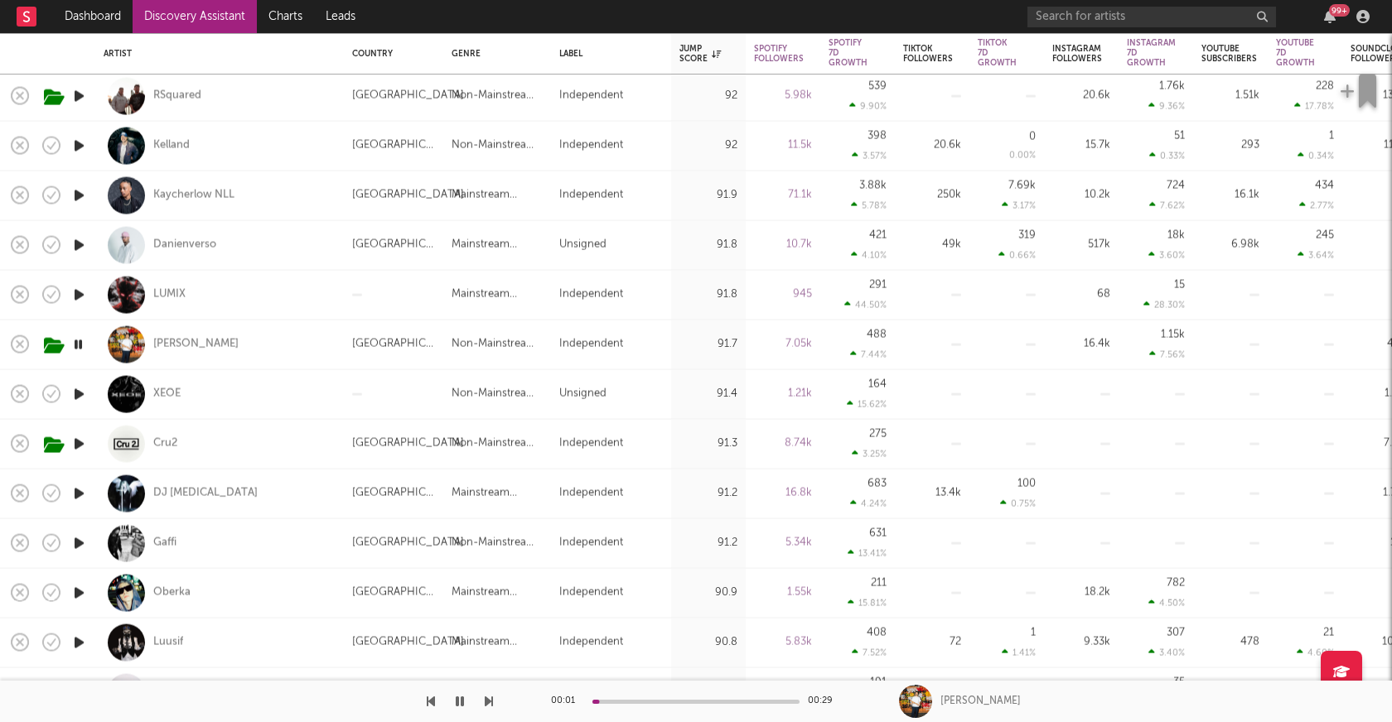
click at [80, 346] on icon "button" at bounding box center [78, 345] width 16 height 21
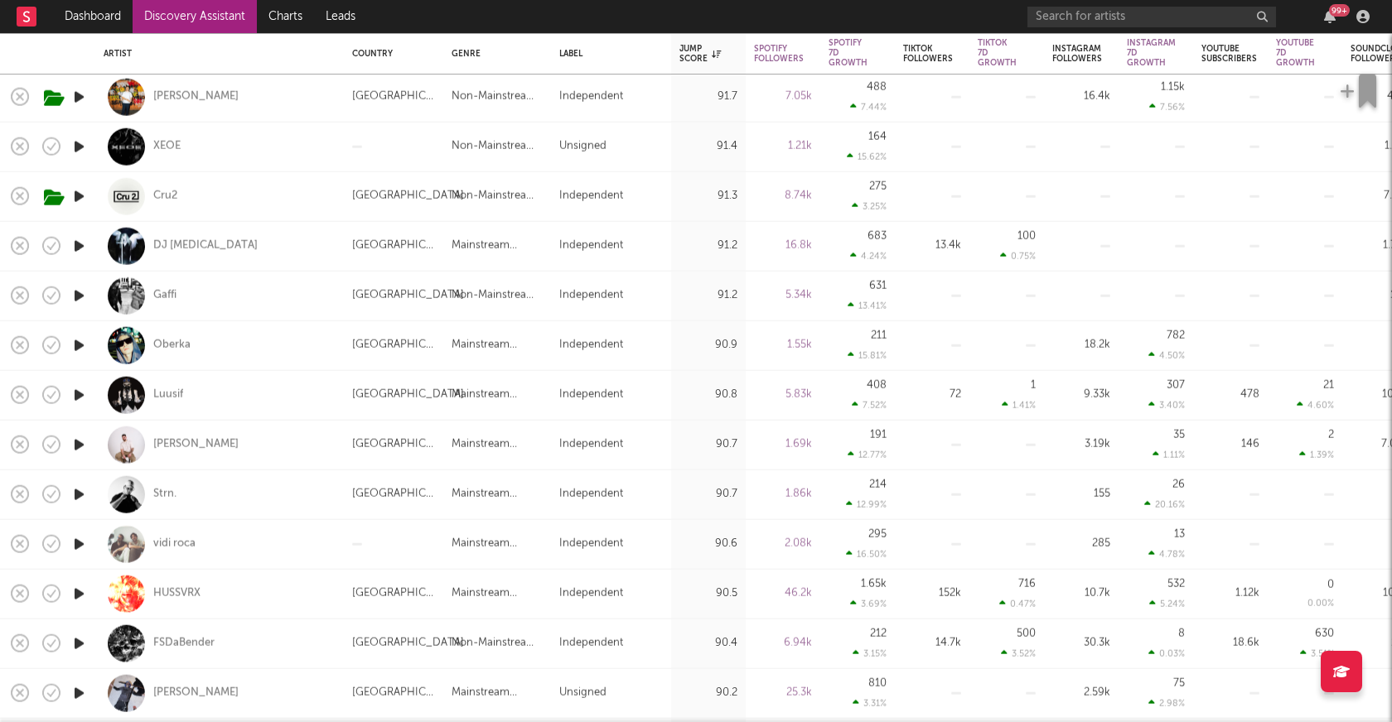
click at [76, 292] on icon "button" at bounding box center [78, 296] width 17 height 21
click at [84, 346] on icon "button" at bounding box center [78, 346] width 17 height 21
click at [79, 396] on icon "button" at bounding box center [78, 395] width 17 height 21
click at [77, 446] on icon "button" at bounding box center [78, 445] width 17 height 21
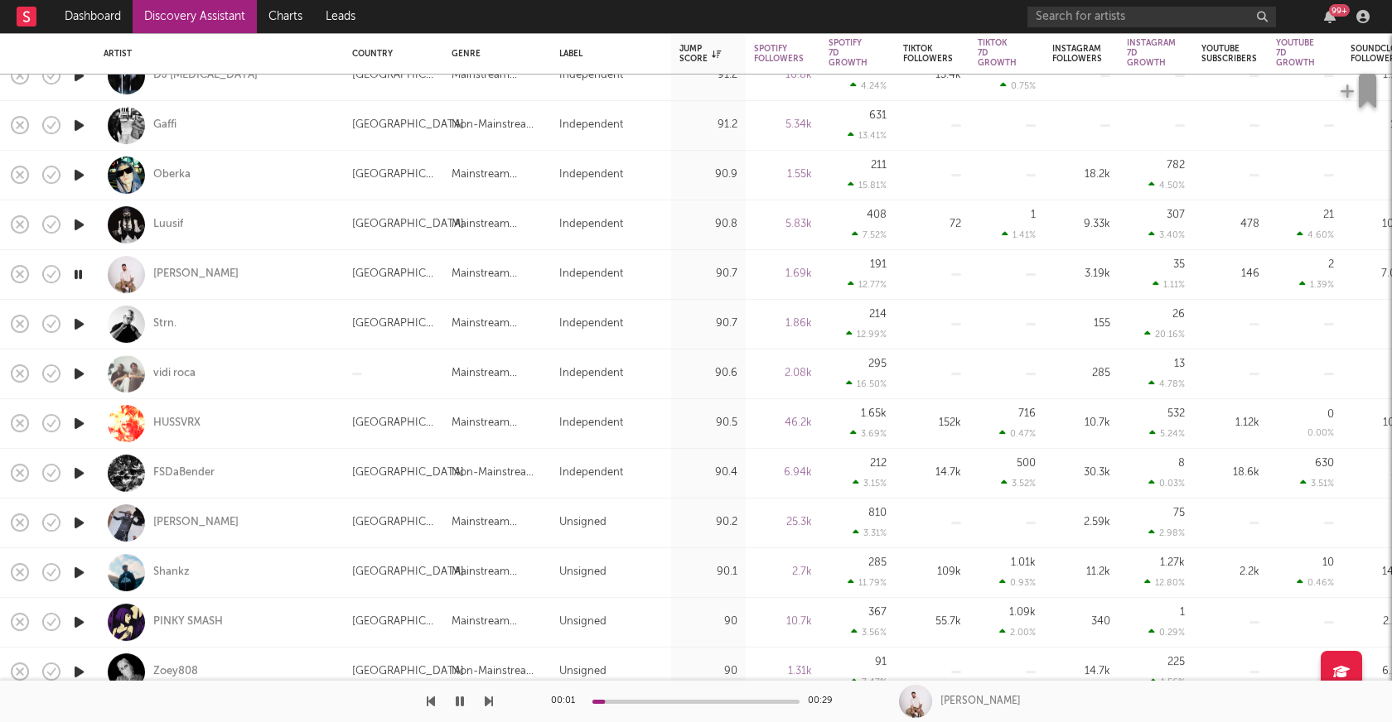
click at [83, 326] on icon "button" at bounding box center [78, 324] width 17 height 21
click at [80, 370] on icon "button" at bounding box center [78, 374] width 17 height 21
click at [77, 429] on icon "button" at bounding box center [78, 423] width 17 height 21
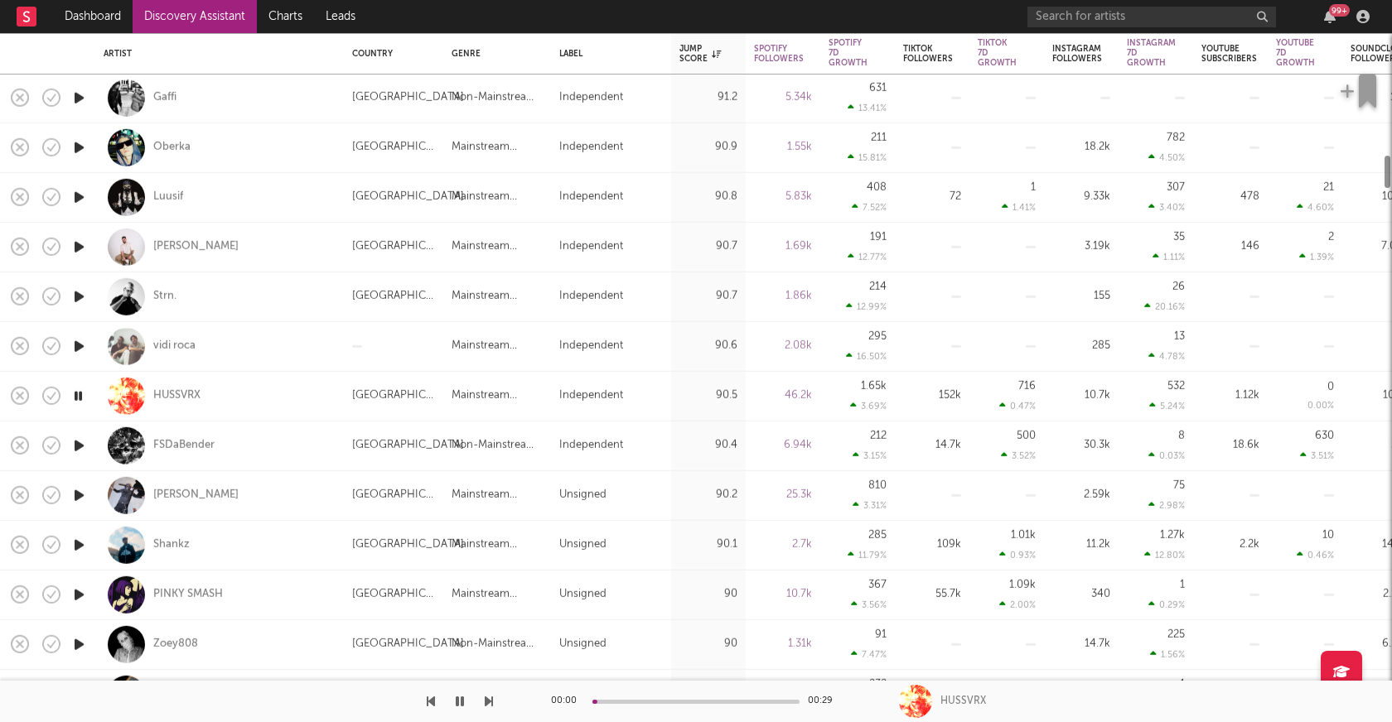
click at [80, 397] on icon "button" at bounding box center [78, 396] width 16 height 21
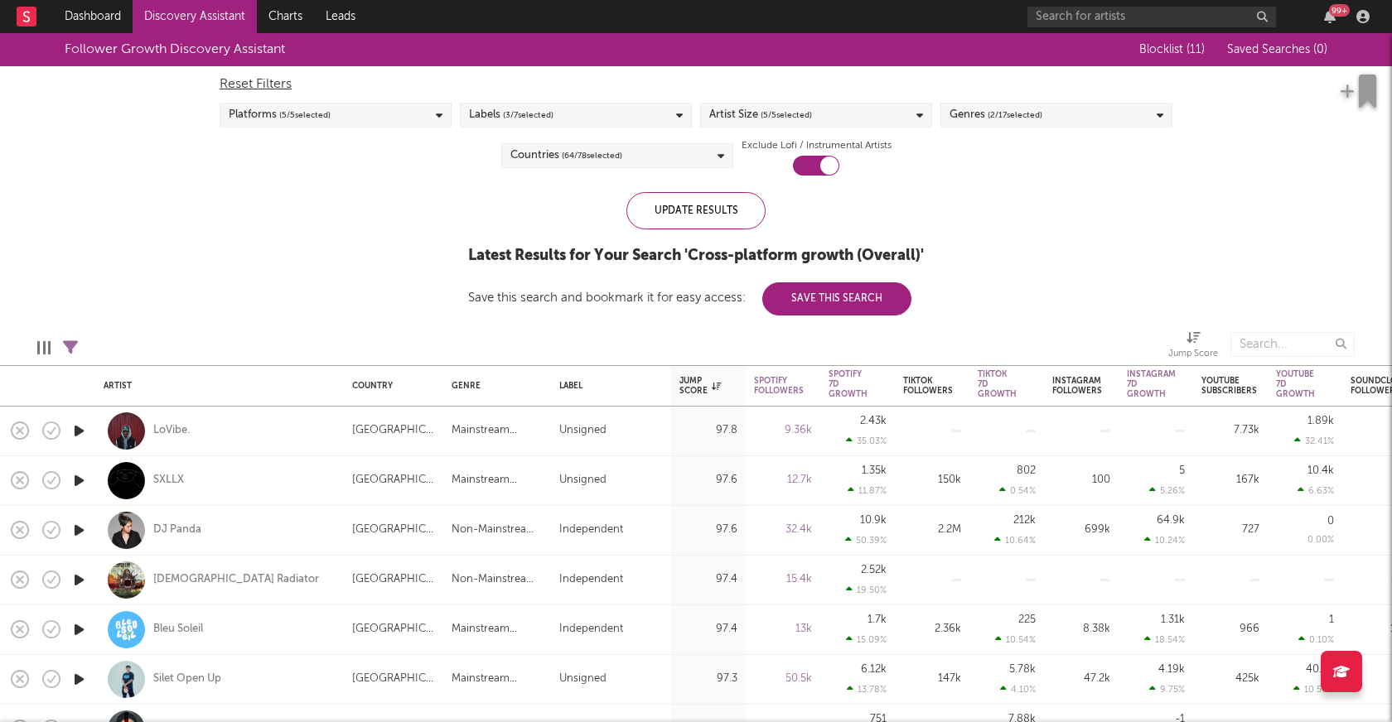
click at [606, 163] on span "( 64 / 78 selected)" at bounding box center [592, 156] width 60 height 20
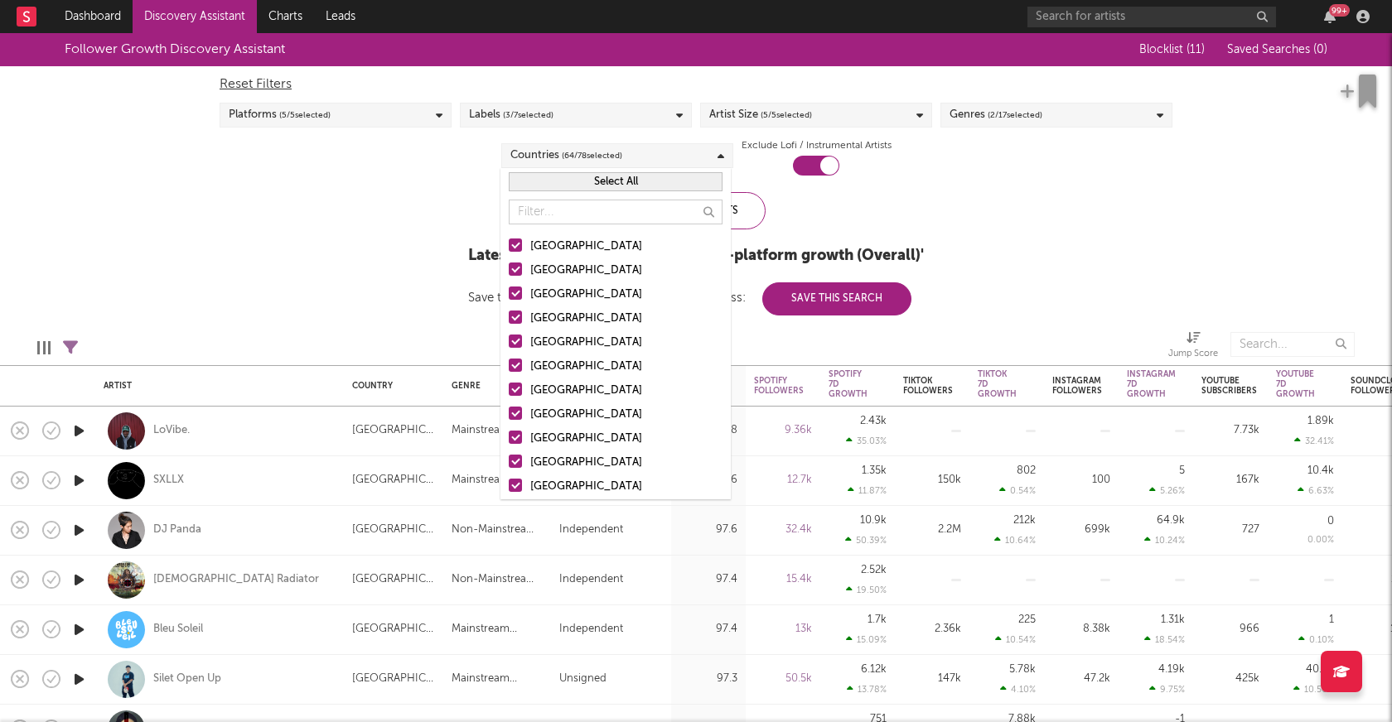
click at [626, 180] on button "Select All" at bounding box center [616, 181] width 214 height 19
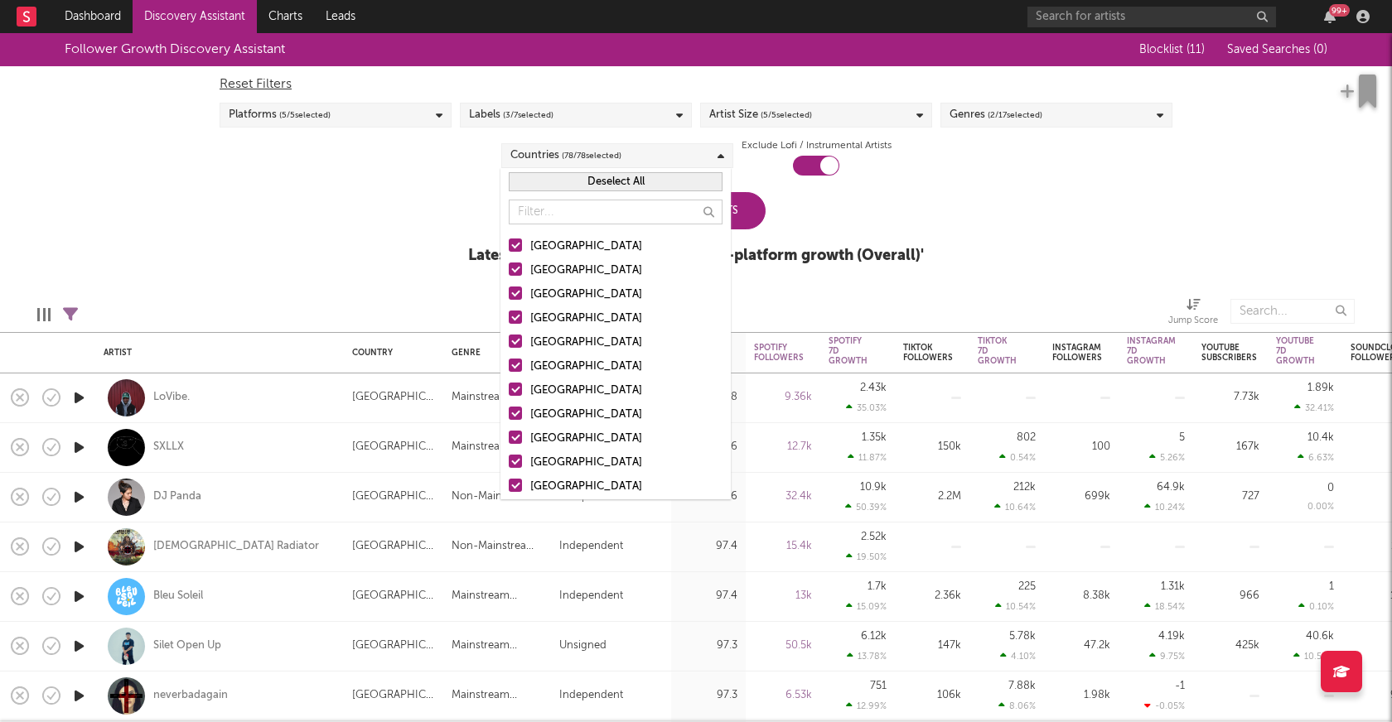
click at [626, 180] on button "Deselect All" at bounding box center [616, 181] width 214 height 19
click at [592, 205] on input "text" at bounding box center [616, 212] width 214 height 25
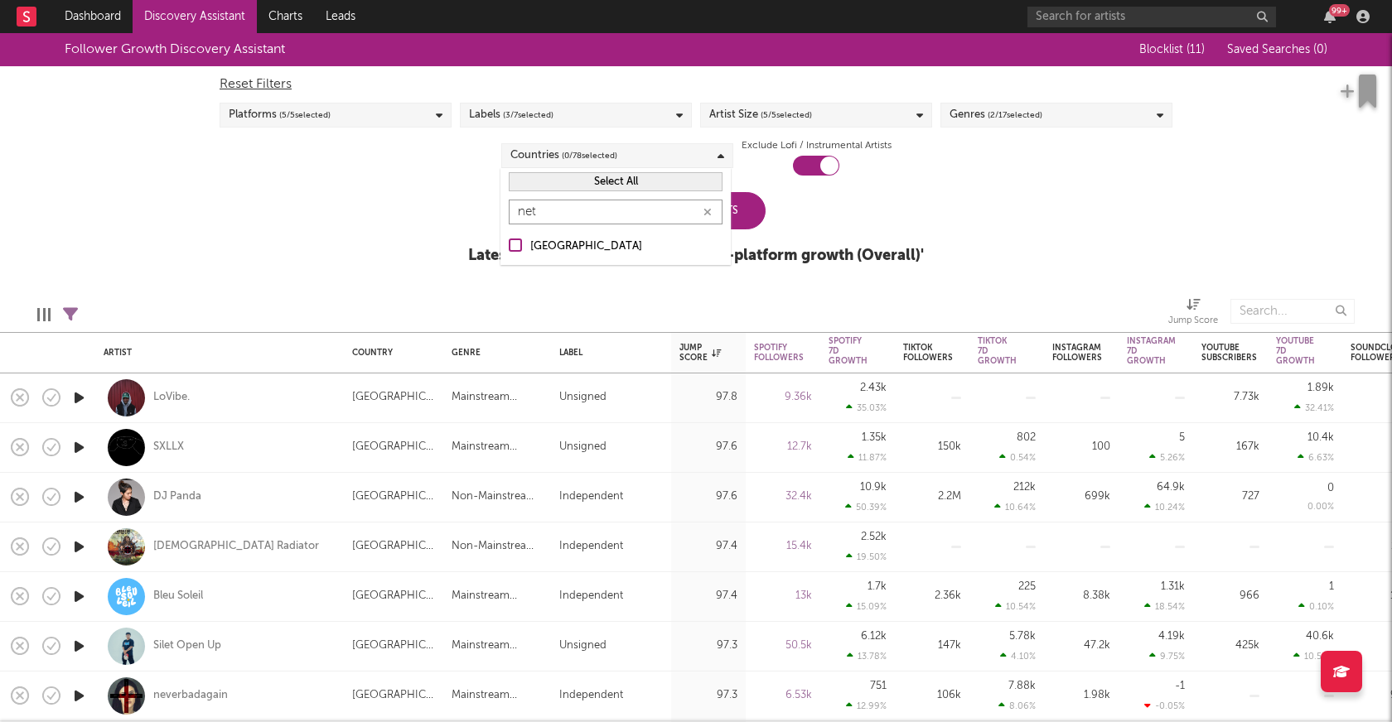
type input "net"
click at [514, 253] on label "[GEOGRAPHIC_DATA]" at bounding box center [616, 247] width 214 height 20
click at [509, 253] on input "[GEOGRAPHIC_DATA]" at bounding box center [509, 247] width 0 height 20
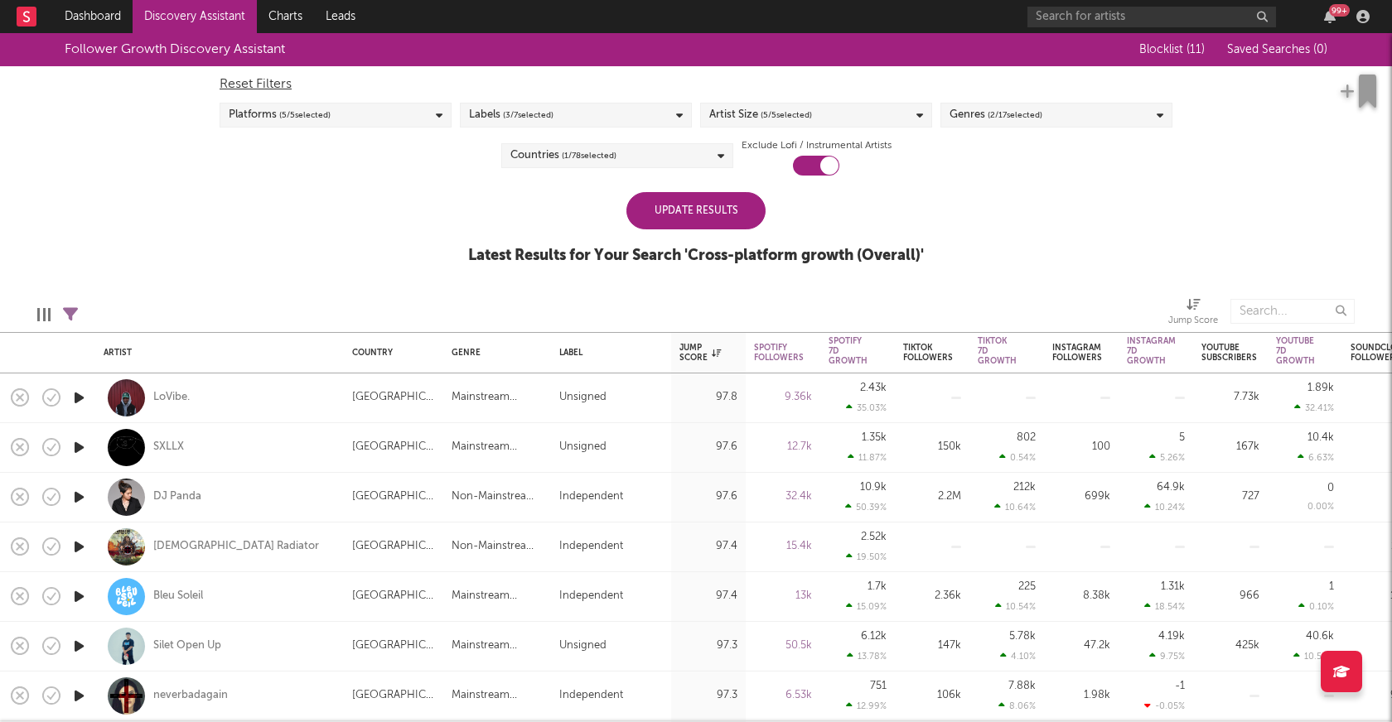
click at [435, 215] on div "Follower Growth Discovery Assistant Blocklist ( 11 ) Saved Searches ( 0 ) Reset…" at bounding box center [696, 157] width 1392 height 249
click at [692, 220] on div "Update Results" at bounding box center [695, 210] width 139 height 37
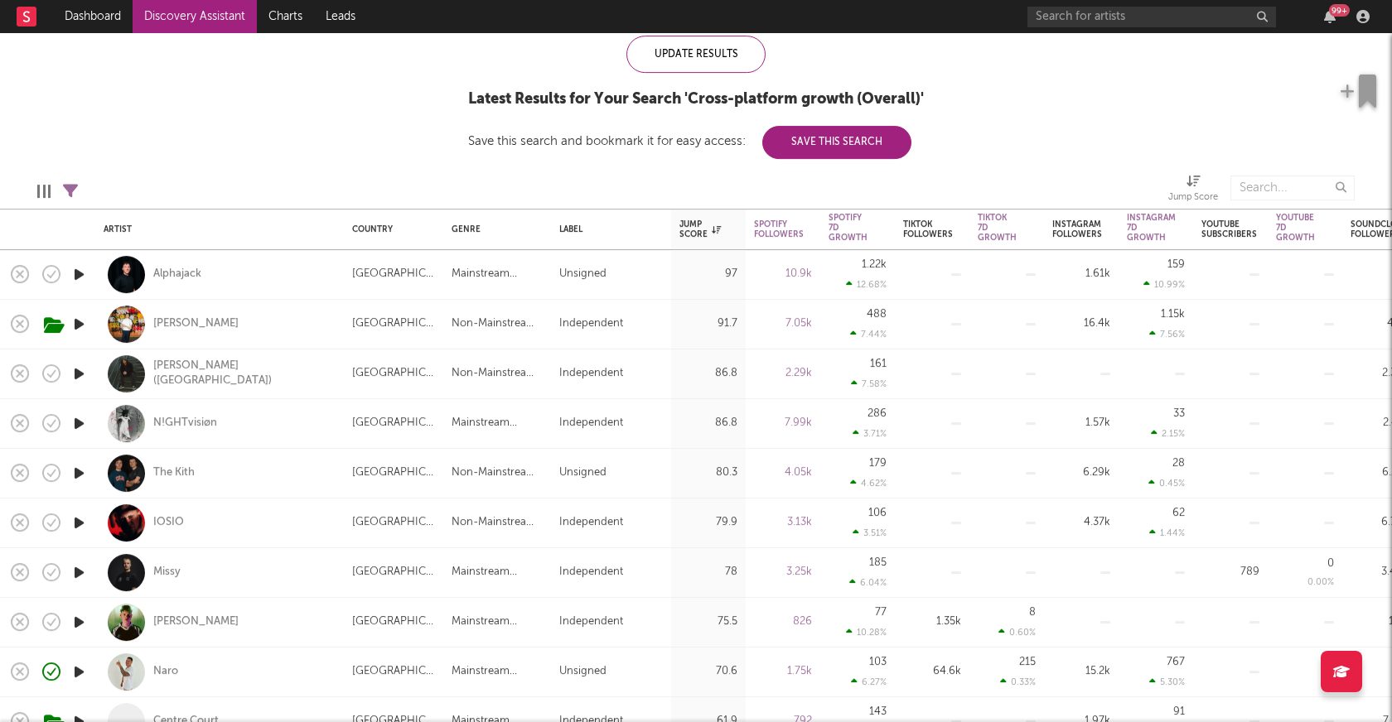
click at [80, 274] on icon "button" at bounding box center [78, 274] width 17 height 21
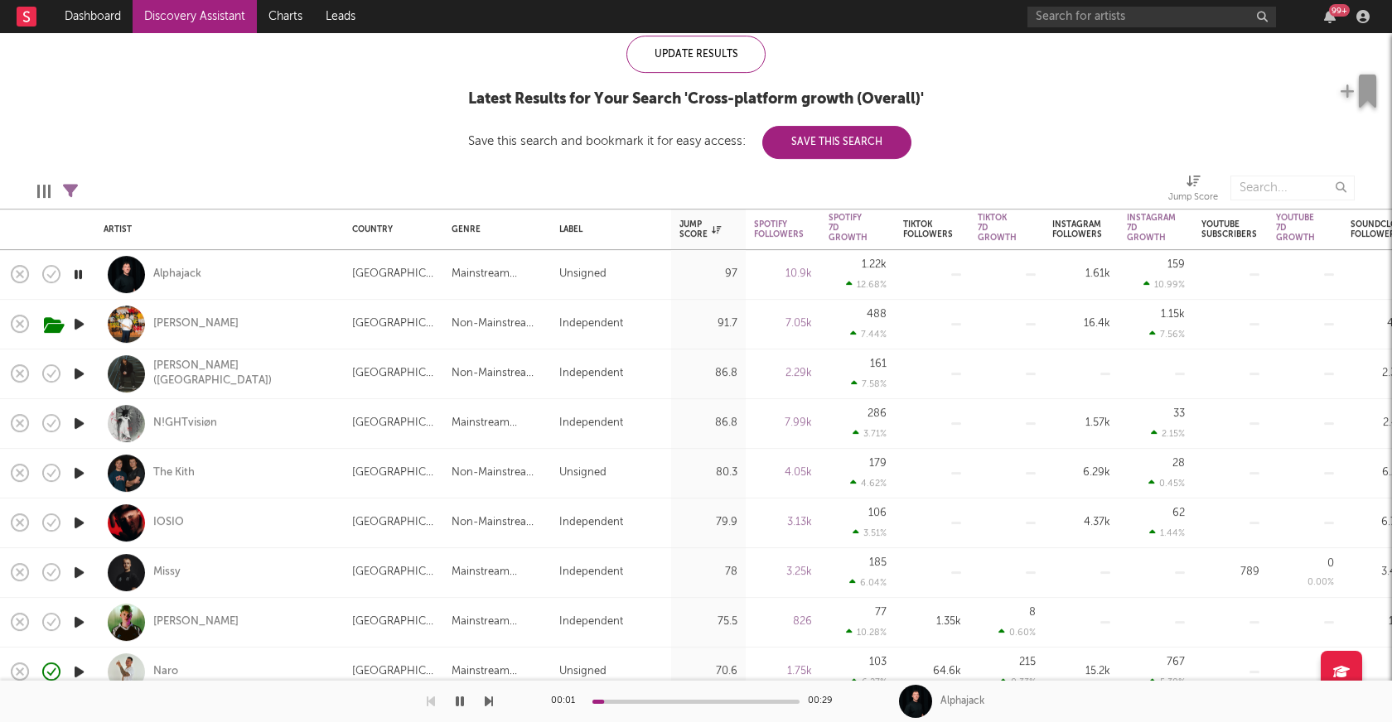
click at [80, 274] on icon "button" at bounding box center [78, 274] width 16 height 21
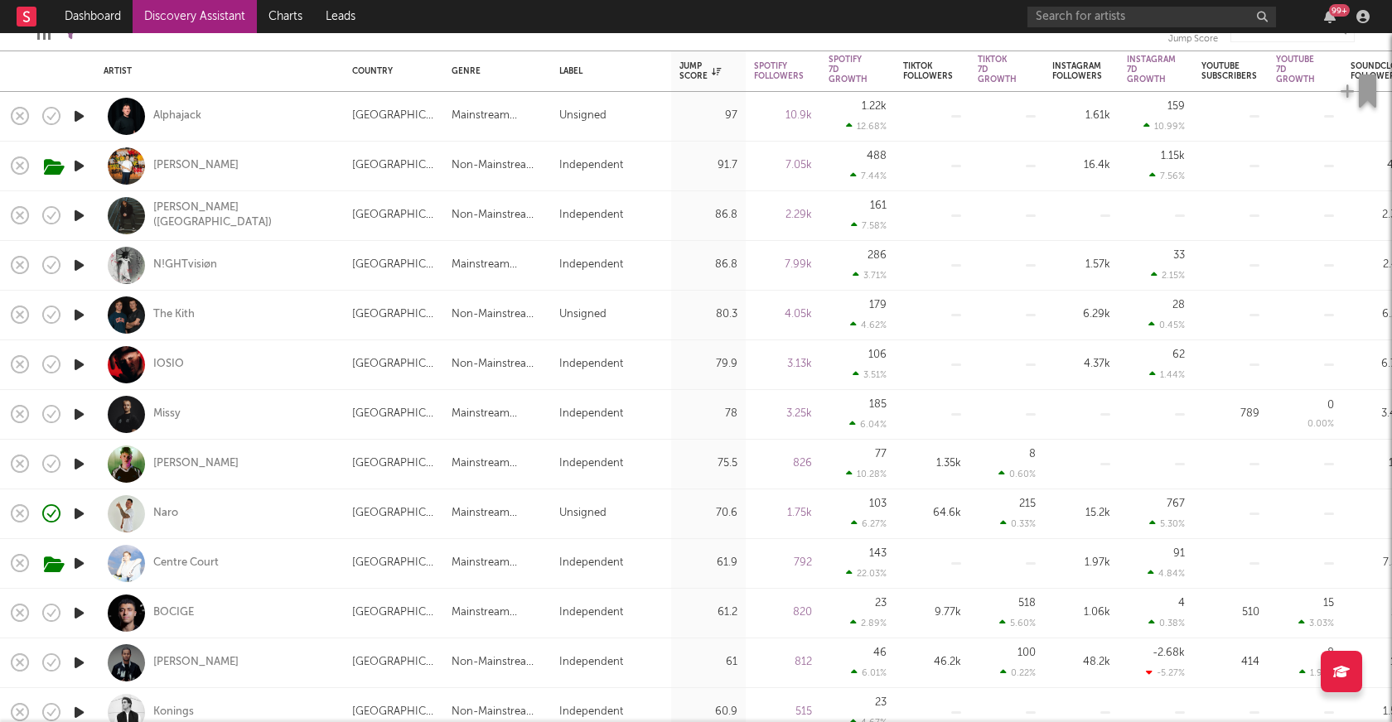
click at [82, 262] on icon "button" at bounding box center [78, 265] width 17 height 21
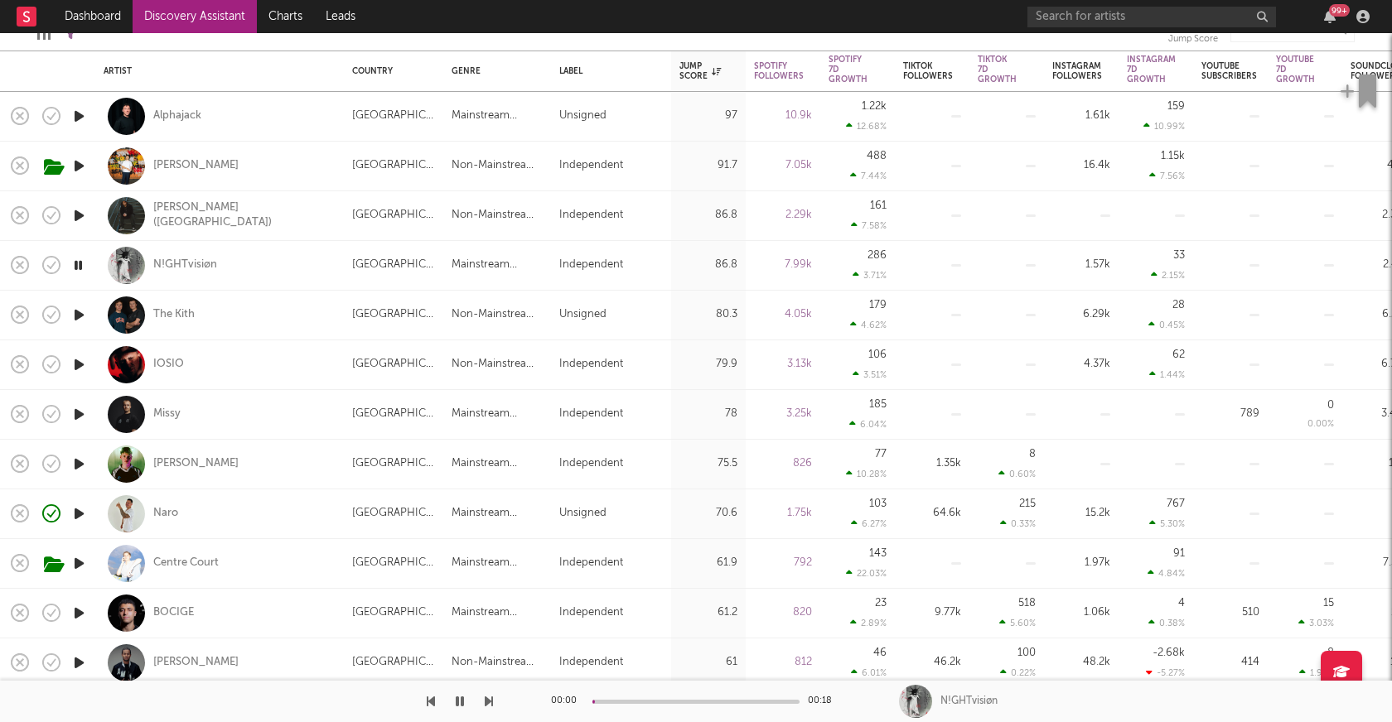
click at [81, 264] on icon "button" at bounding box center [78, 265] width 16 height 21
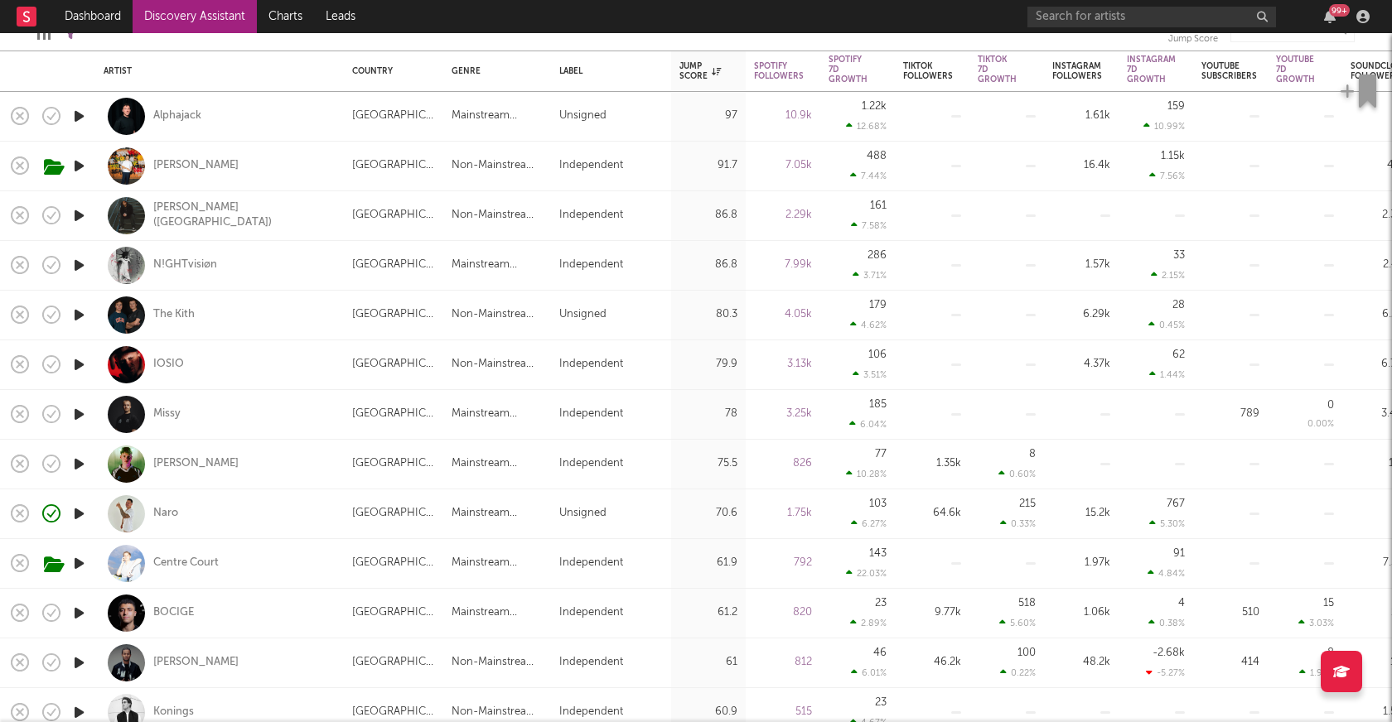
click at [84, 317] on icon "button" at bounding box center [78, 315] width 17 height 21
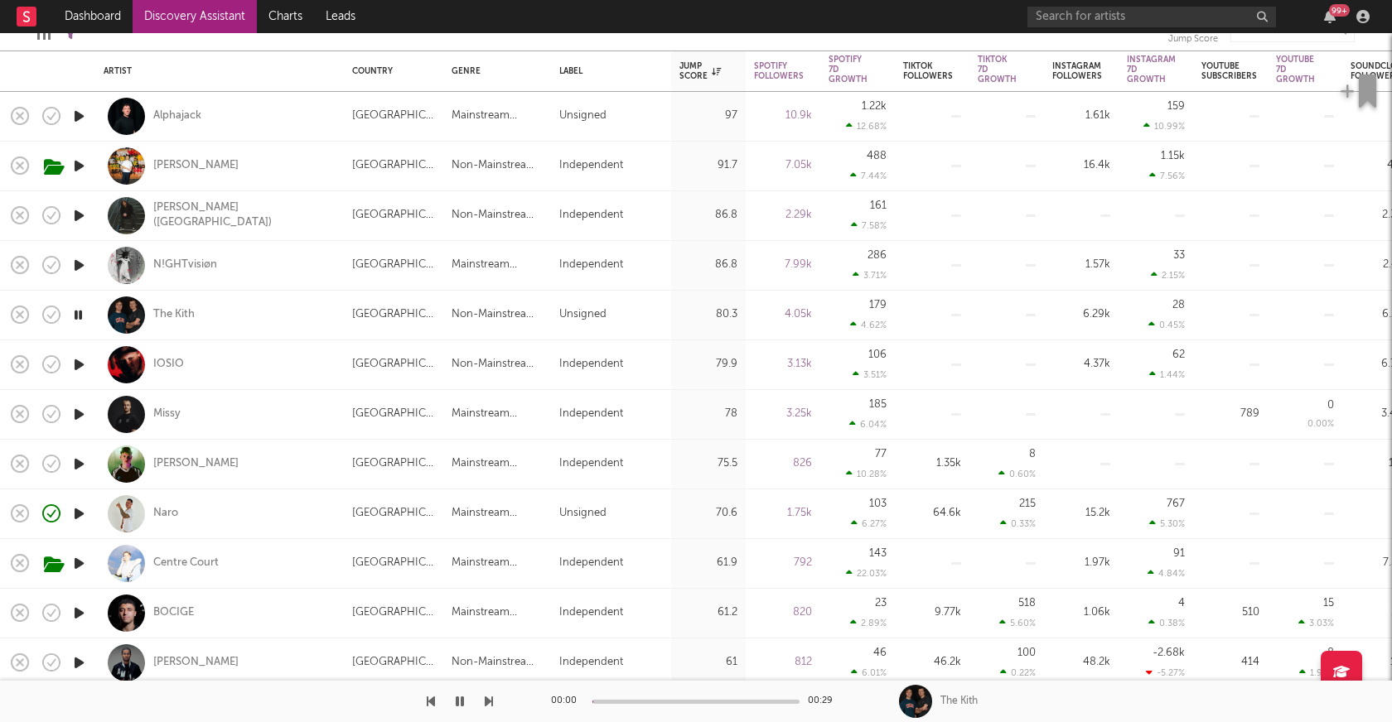
click at [84, 317] on icon "button" at bounding box center [78, 315] width 16 height 21
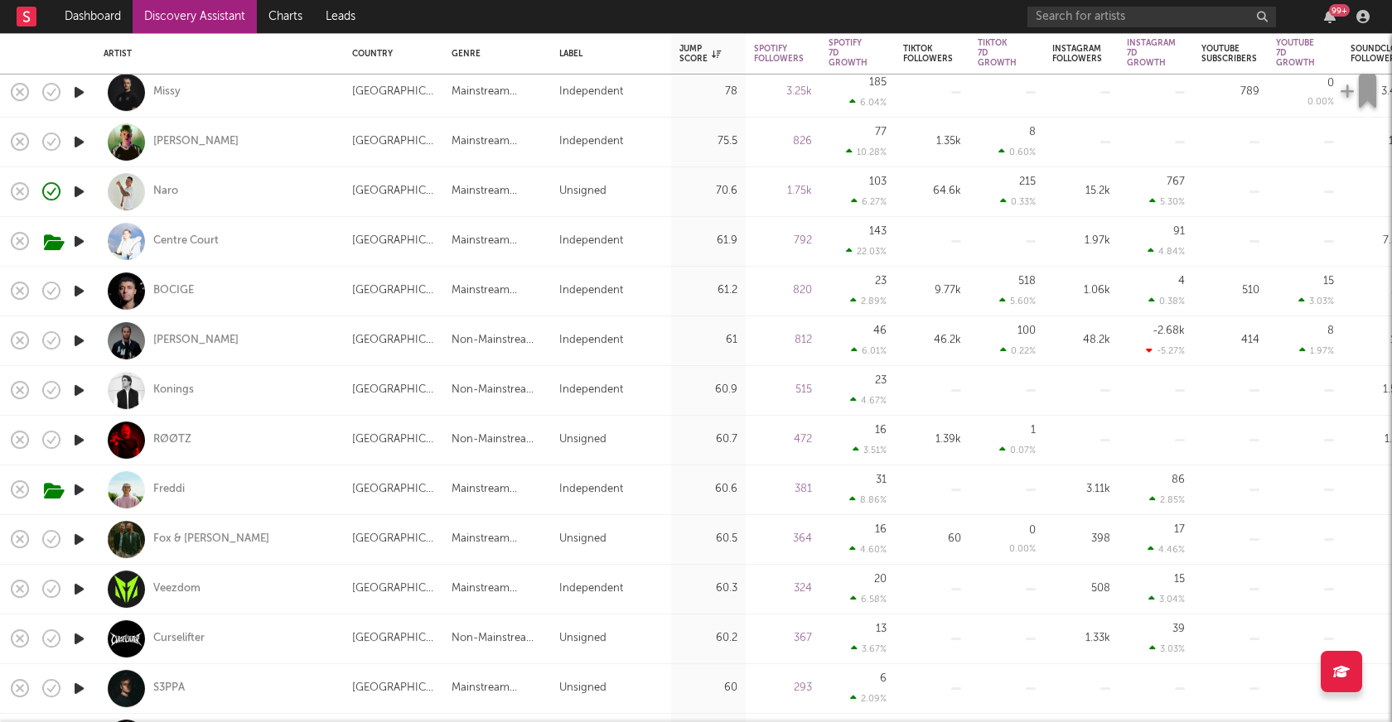
click at [79, 391] on icon "button" at bounding box center [78, 390] width 17 height 21
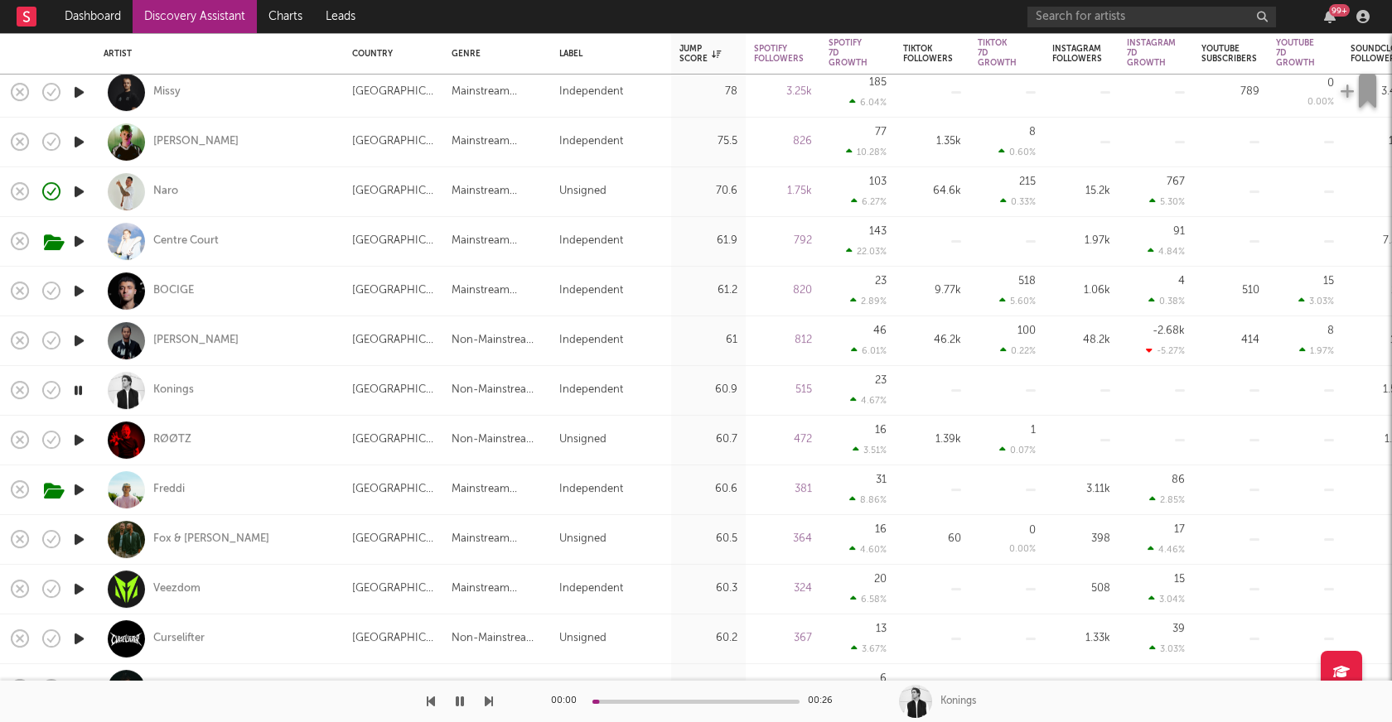
click at [79, 391] on icon "button" at bounding box center [78, 390] width 16 height 21
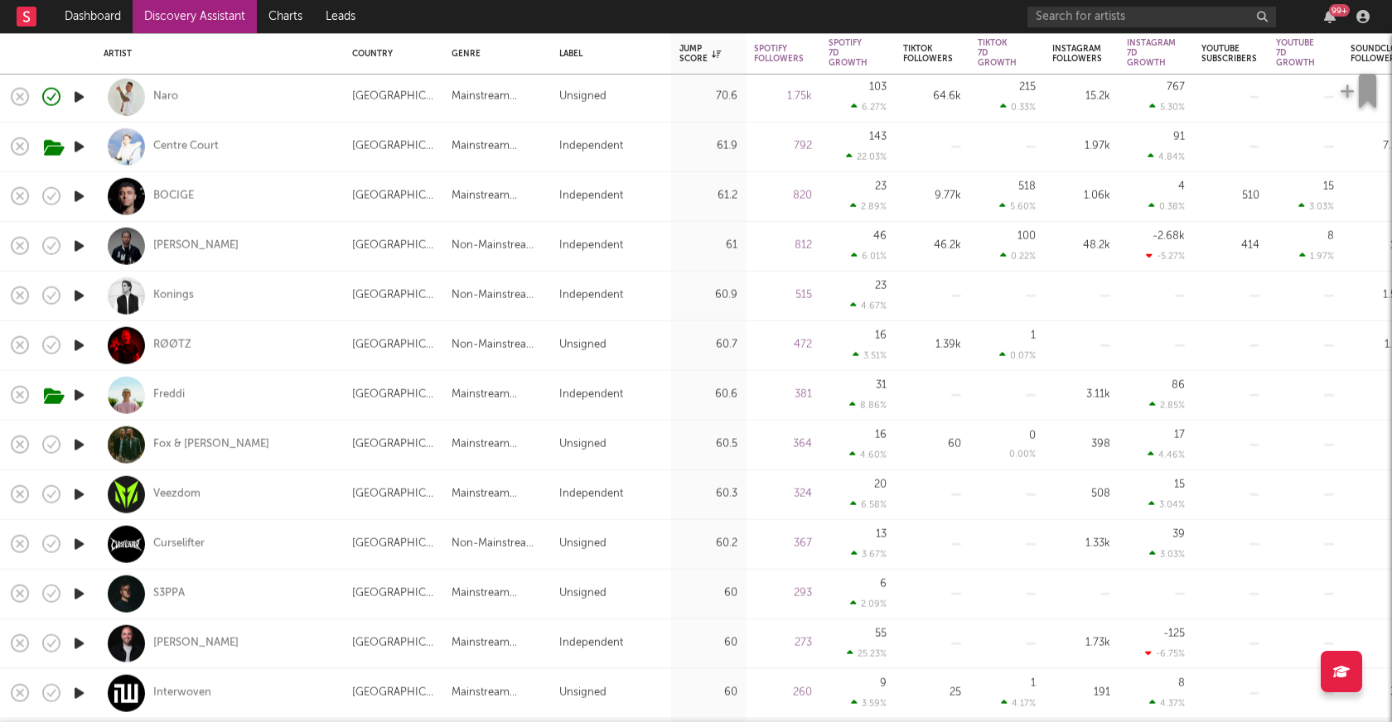
click at [80, 344] on icon "button" at bounding box center [78, 346] width 17 height 21
click at [80, 344] on icon "button" at bounding box center [78, 346] width 16 height 21
click at [82, 393] on icon "button" at bounding box center [78, 395] width 17 height 21
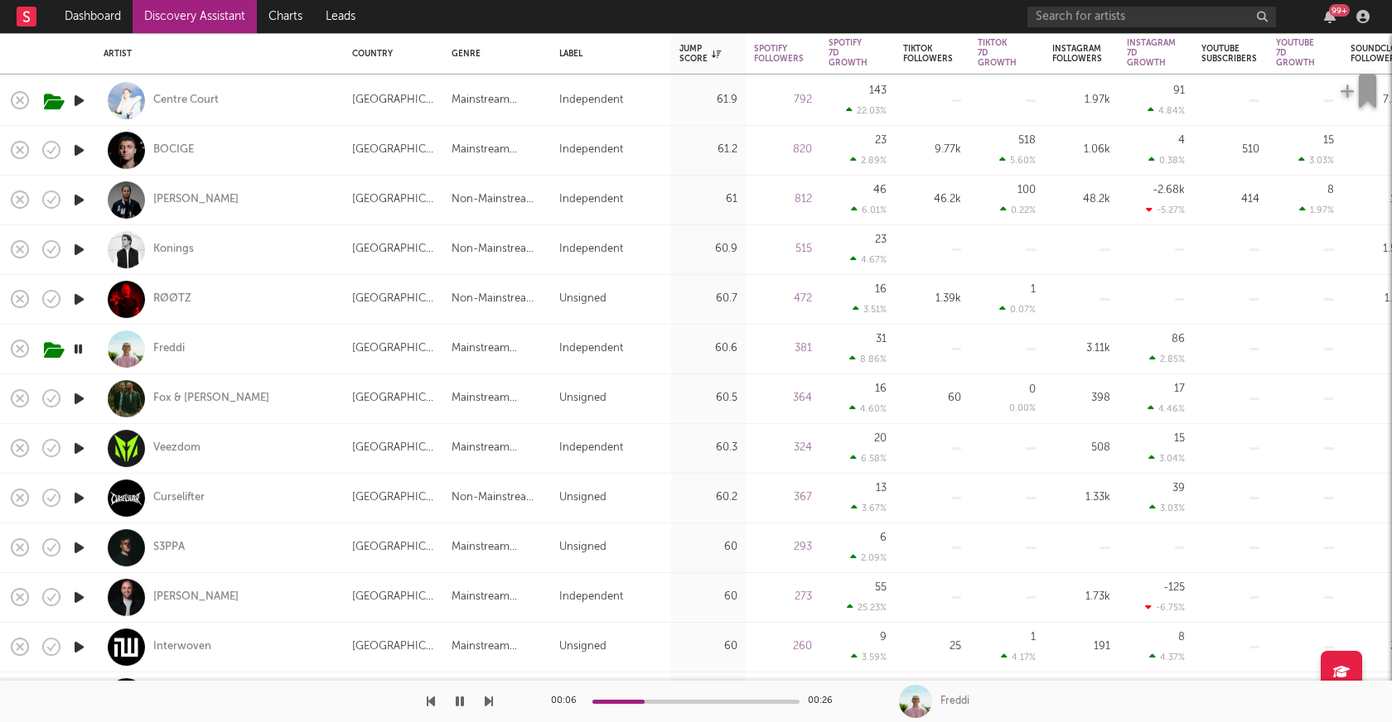
click at [77, 349] on icon "button" at bounding box center [78, 349] width 16 height 21
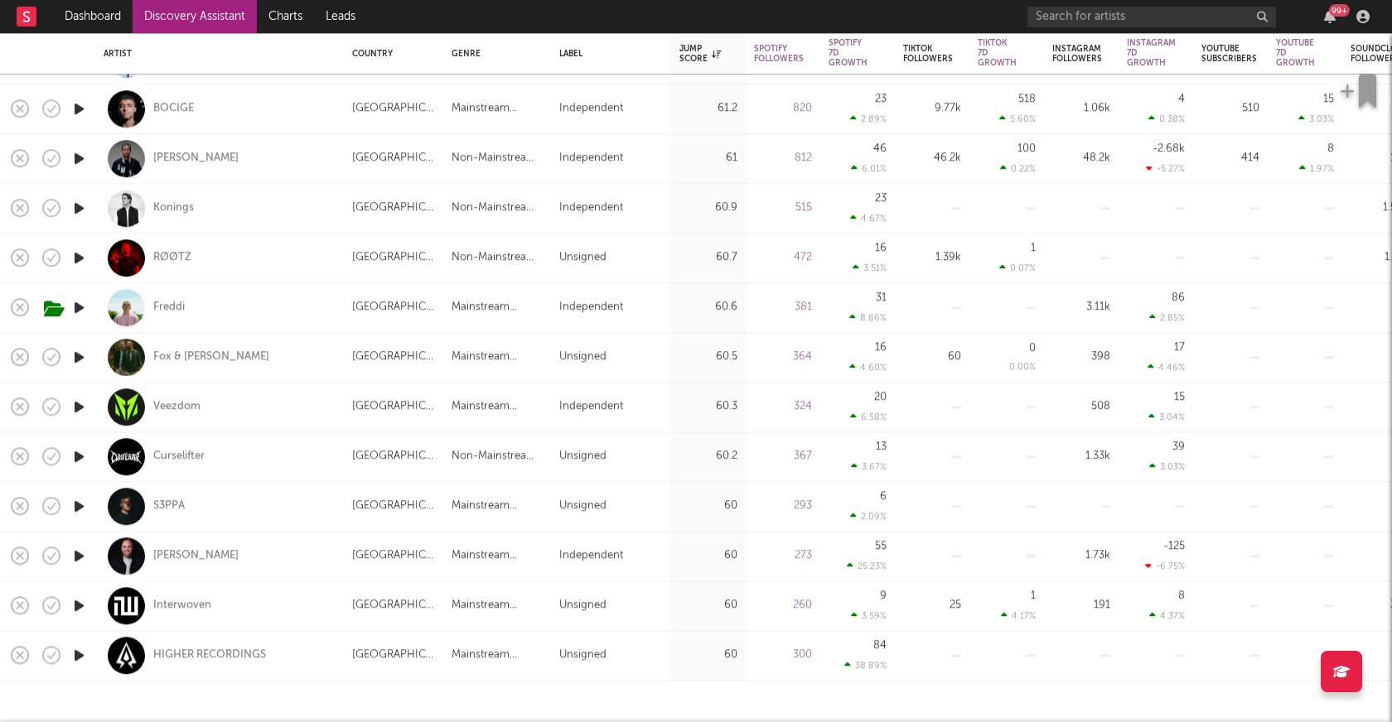
click at [76, 508] on icon "button" at bounding box center [78, 506] width 17 height 21
click at [646, 700] on div at bounding box center [695, 702] width 207 height 4
click at [698, 703] on div at bounding box center [695, 702] width 207 height 4
click at [79, 507] on icon "button" at bounding box center [78, 506] width 16 height 21
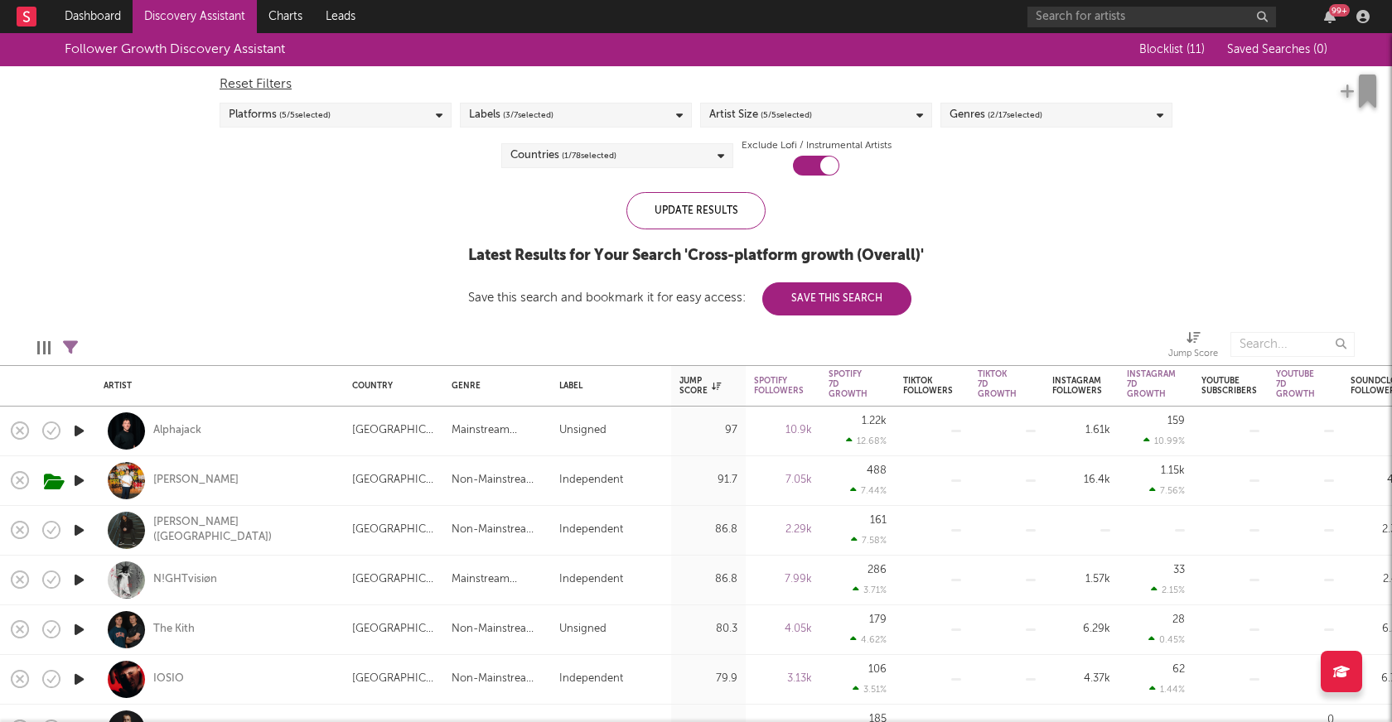
click at [675, 117] on div "Labels ( 3 / 7 selected)" at bounding box center [576, 115] width 232 height 25
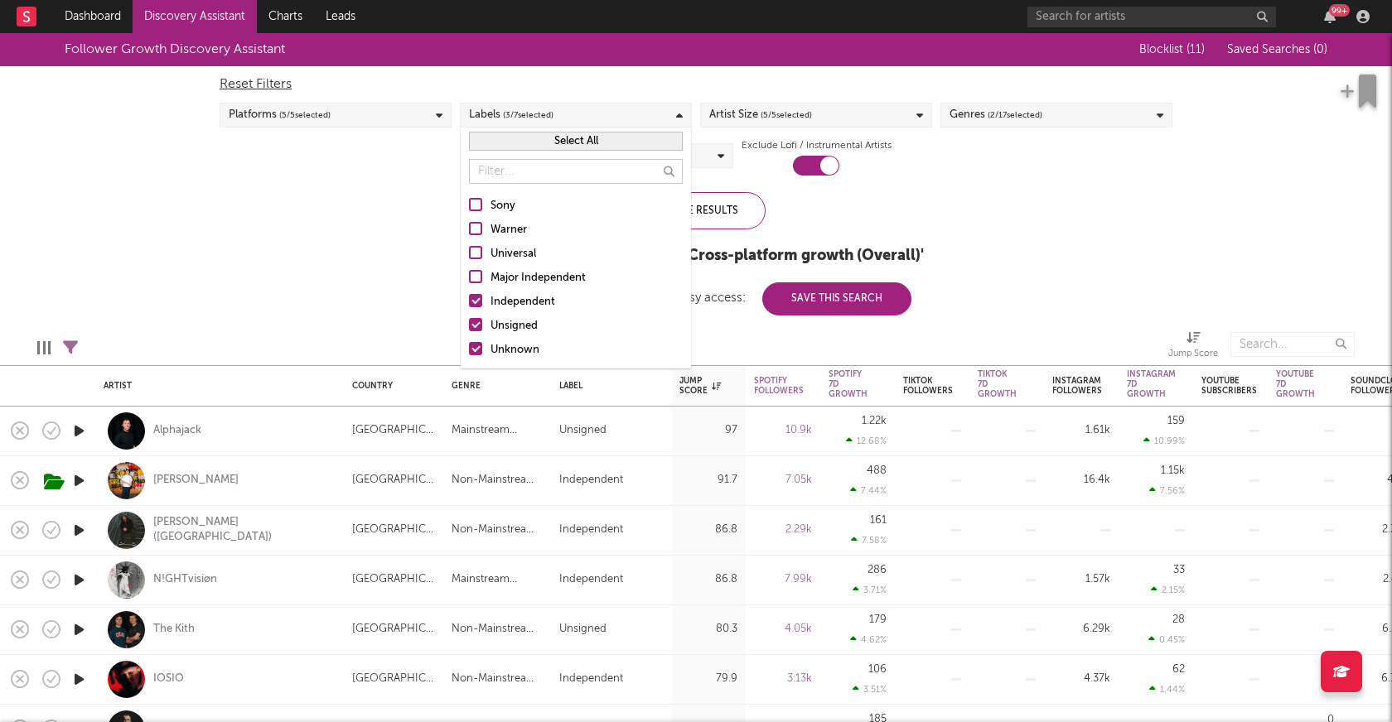
click at [674, 117] on div "Labels ( 3 / 7 selected)" at bounding box center [576, 115] width 232 height 25
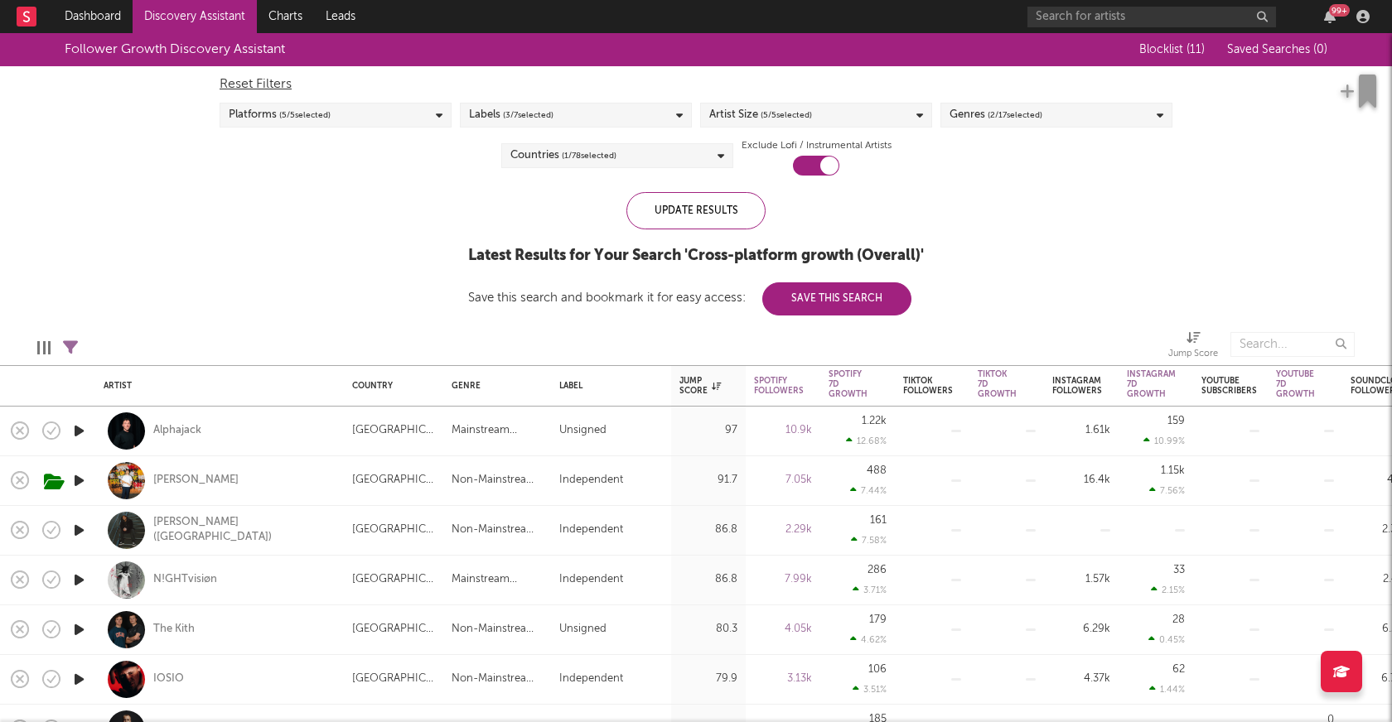
click at [68, 346] on icon at bounding box center [70, 348] width 15 height 15
select select "or"
select select "between"
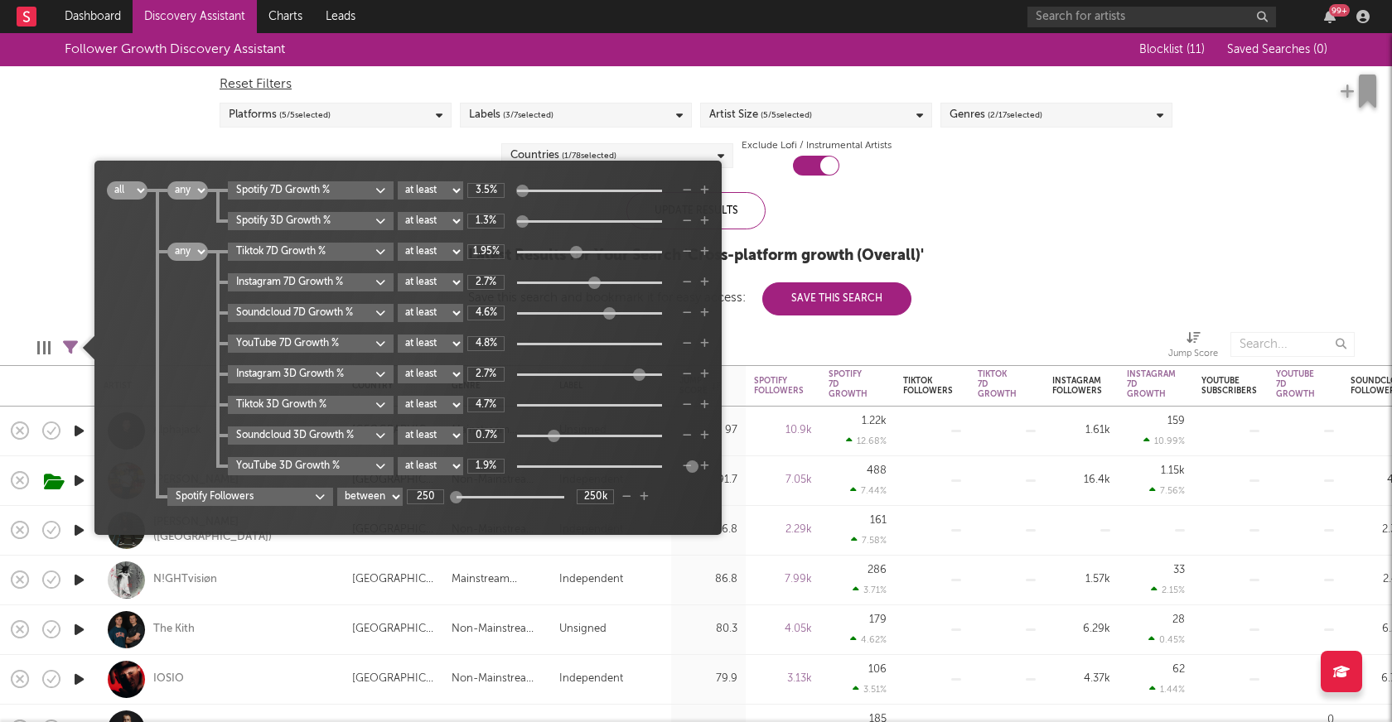
type input "1.92%"
drag, startPoint x: 664, startPoint y: 253, endPoint x: 568, endPoint y: 254, distance: 95.3
click at [569, 255] on div at bounding box center [575, 251] width 12 height 12
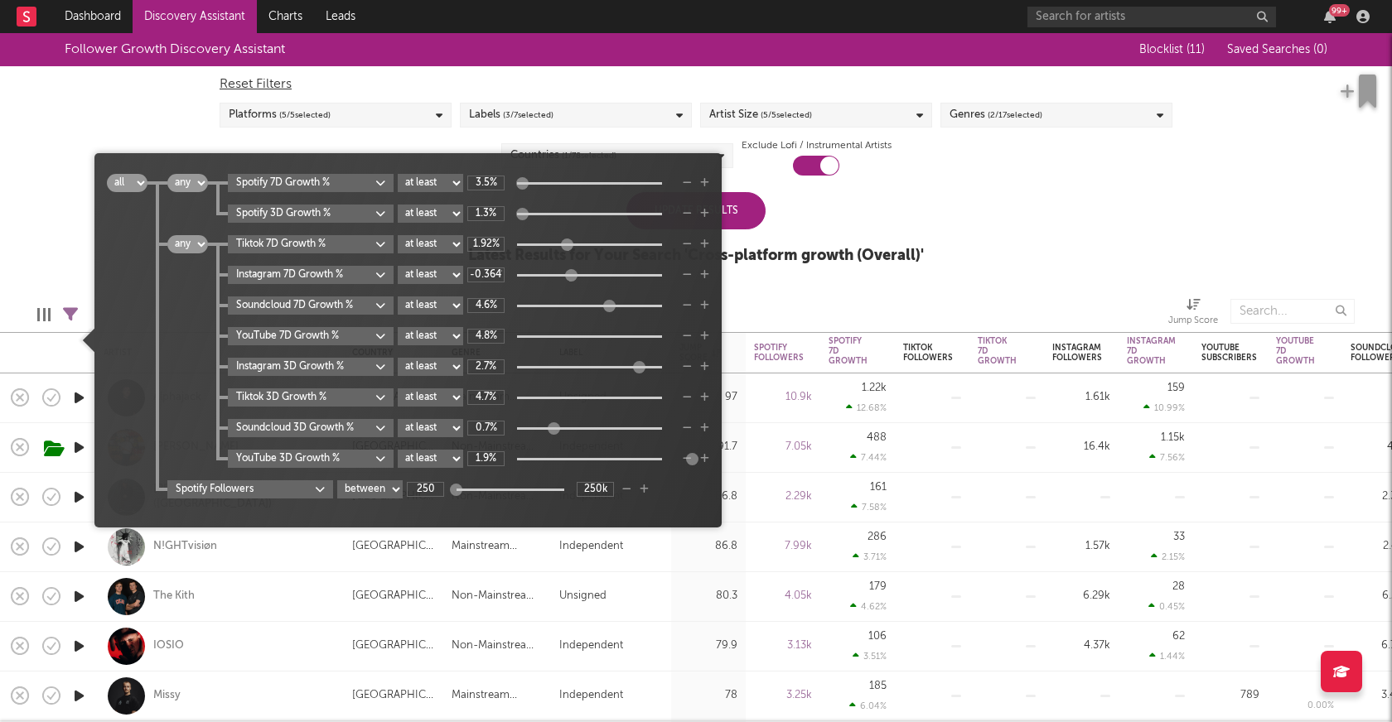
drag, startPoint x: 597, startPoint y: 273, endPoint x: 572, endPoint y: 273, distance: 24.9
click at [572, 273] on div at bounding box center [570, 275] width 12 height 12
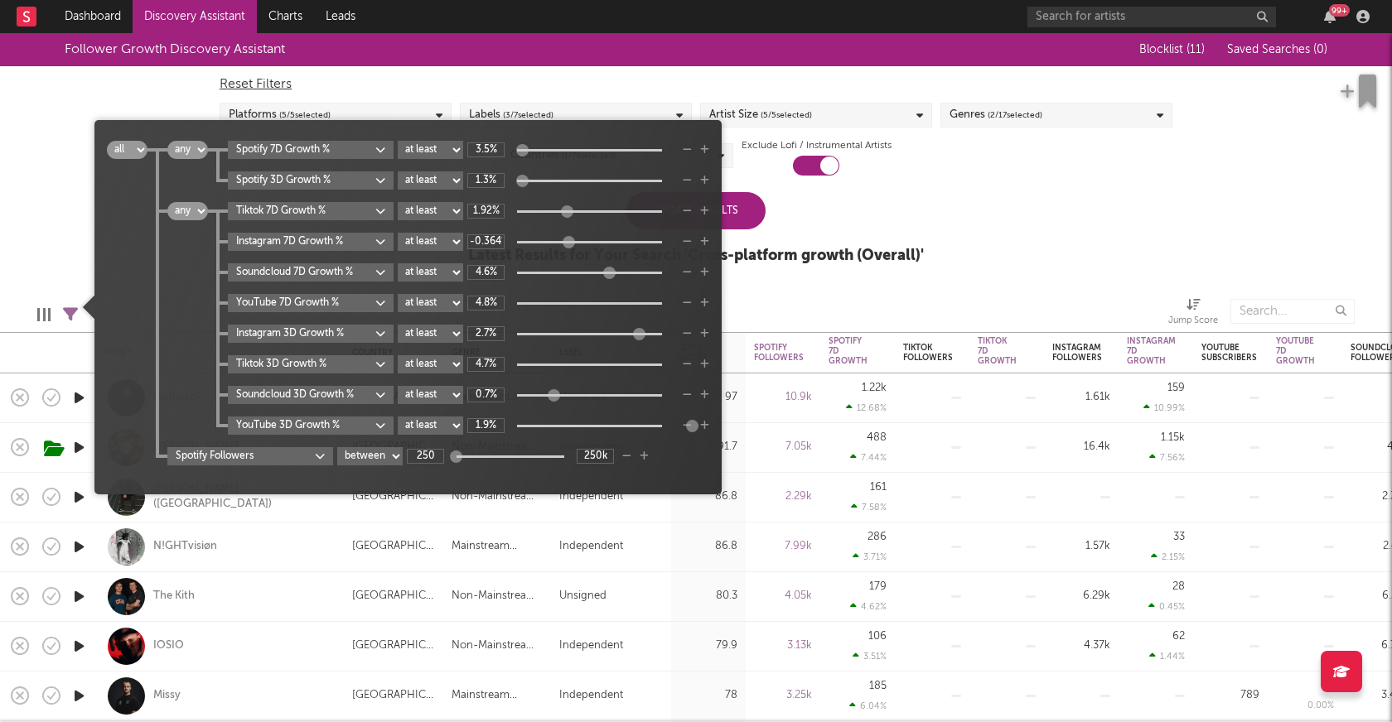
click at [573, 248] on div "-0.364%" at bounding box center [570, 241] width 207 height 15
type input "2.27%"
drag, startPoint x: 568, startPoint y: 242, endPoint x: 589, endPoint y: 241, distance: 21.6
click at [589, 241] on div at bounding box center [590, 242] width 12 height 12
type input "3.75%"
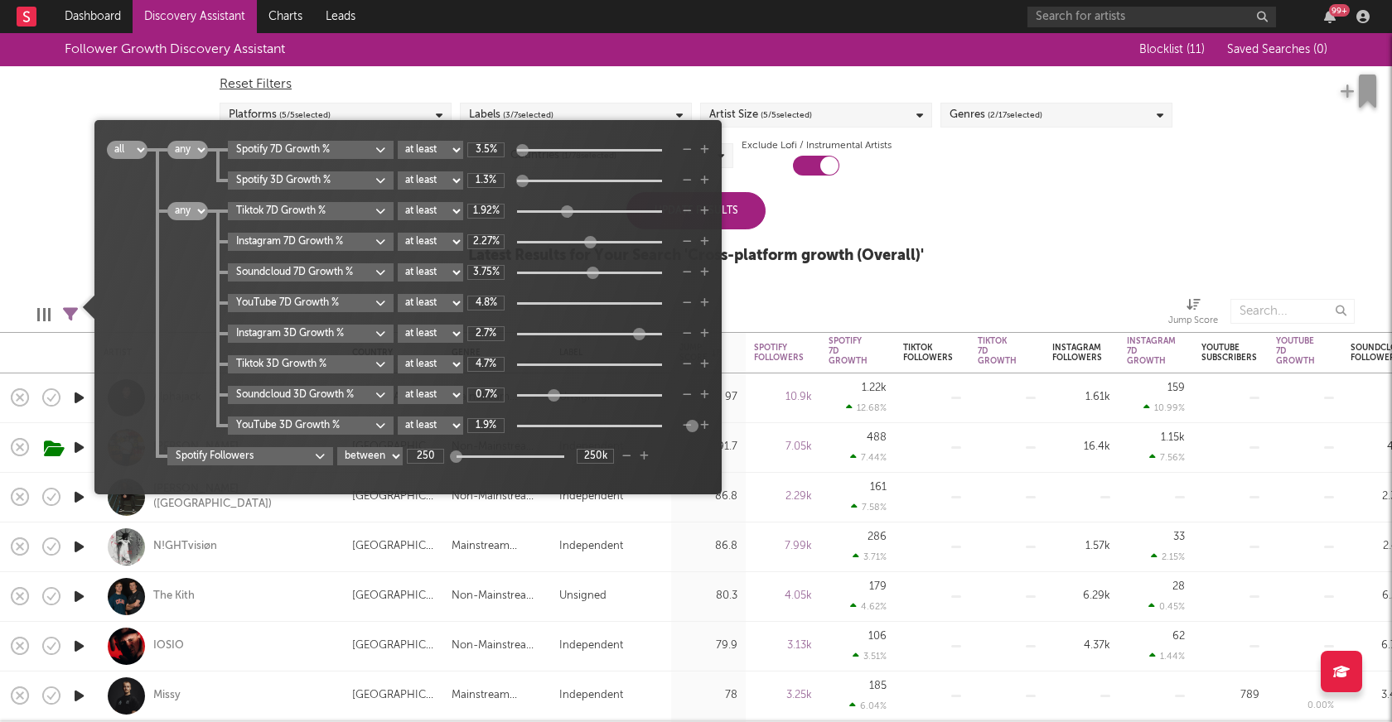
drag, startPoint x: 612, startPoint y: 270, endPoint x: 595, endPoint y: 270, distance: 17.4
click at [595, 270] on div at bounding box center [592, 273] width 12 height 12
type input "1.58%"
drag, startPoint x: 646, startPoint y: 331, endPoint x: 627, endPoint y: 331, distance: 19.1
click at [628, 331] on div at bounding box center [622, 334] width 12 height 12
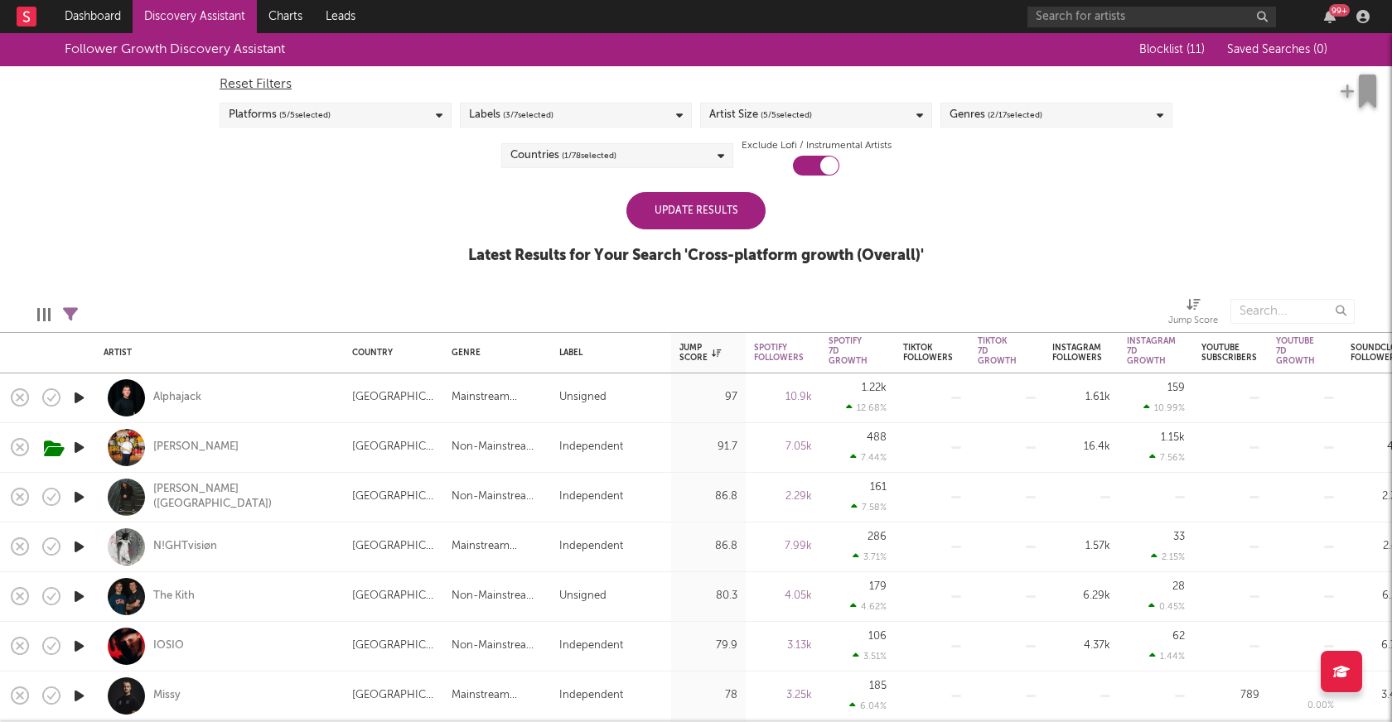
click at [948, 186] on div "Follower Growth Discovery Assistant Blocklist ( 11 ) Saved Searches ( 0 ) Reset…" at bounding box center [696, 157] width 1392 height 249
click at [708, 207] on div "Update Results" at bounding box center [695, 210] width 139 height 37
